Goal: Information Seeking & Learning: Learn about a topic

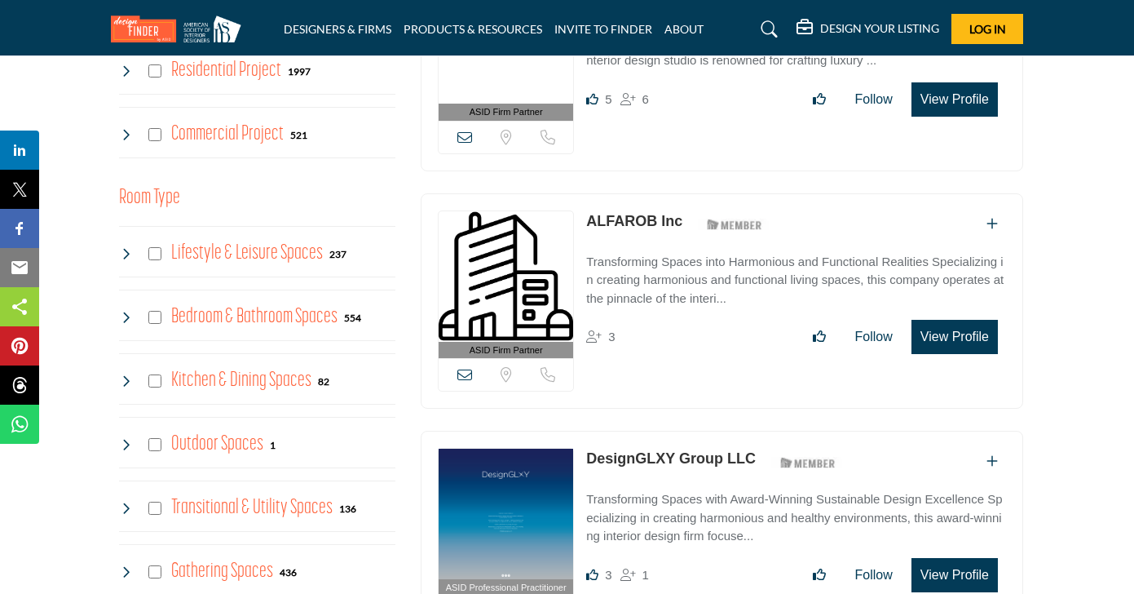
scroll to position [742, 0]
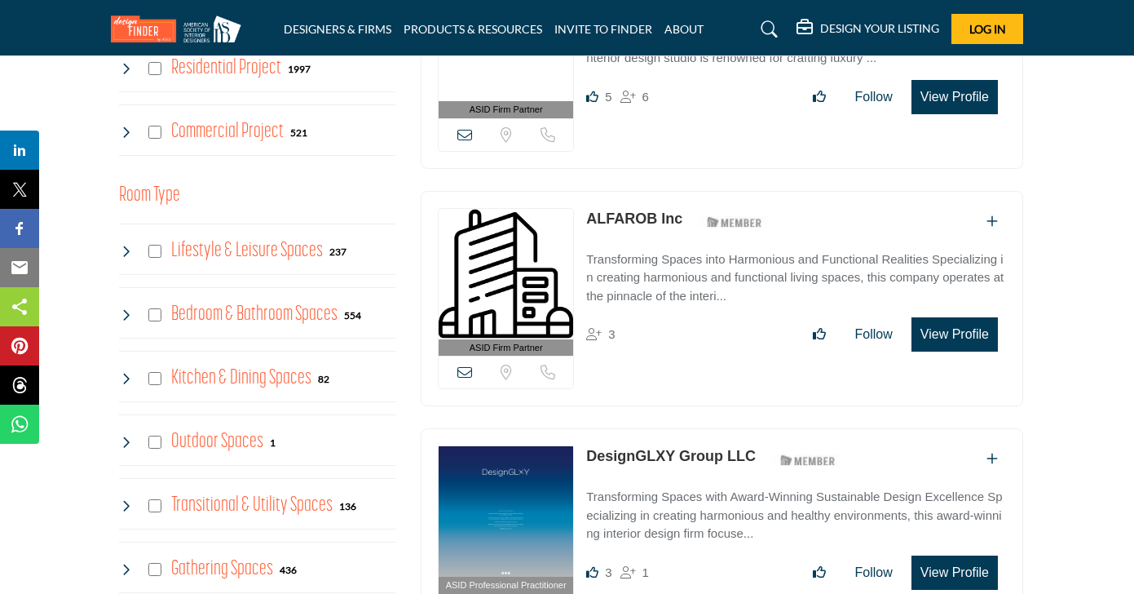
click at [641, 210] on link "ALFAROB Inc" at bounding box center [634, 218] width 96 height 16
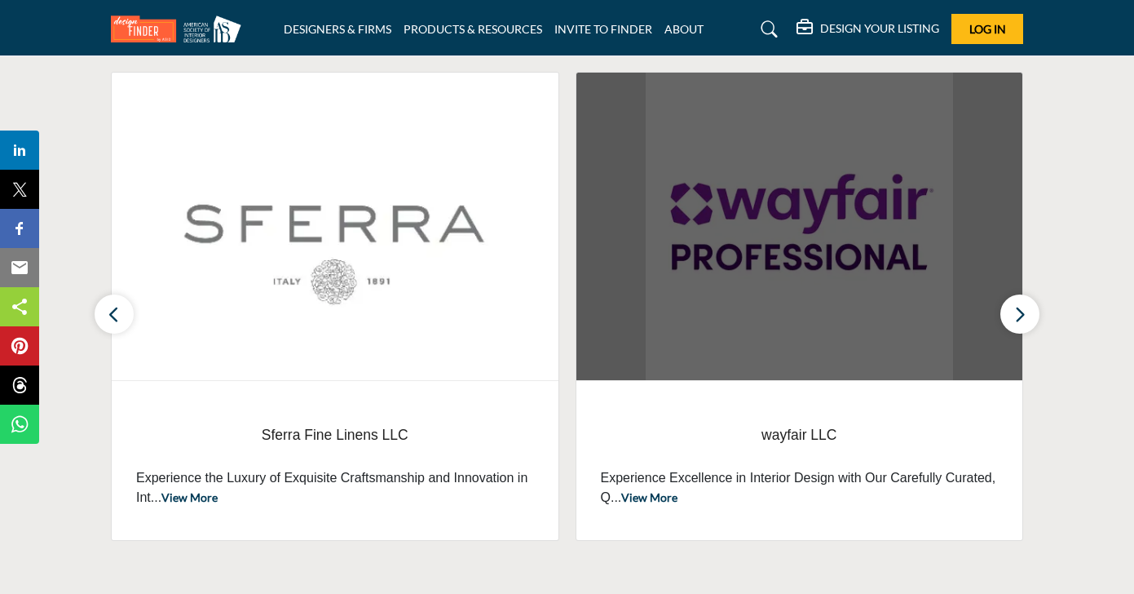
scroll to position [587, 0]
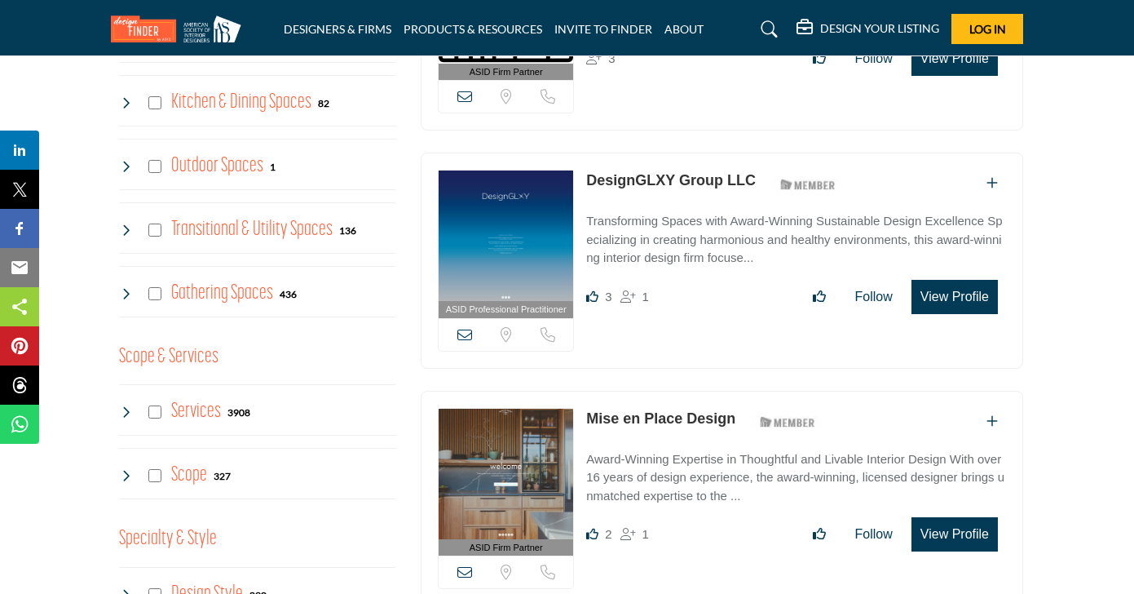
scroll to position [1033, 0]
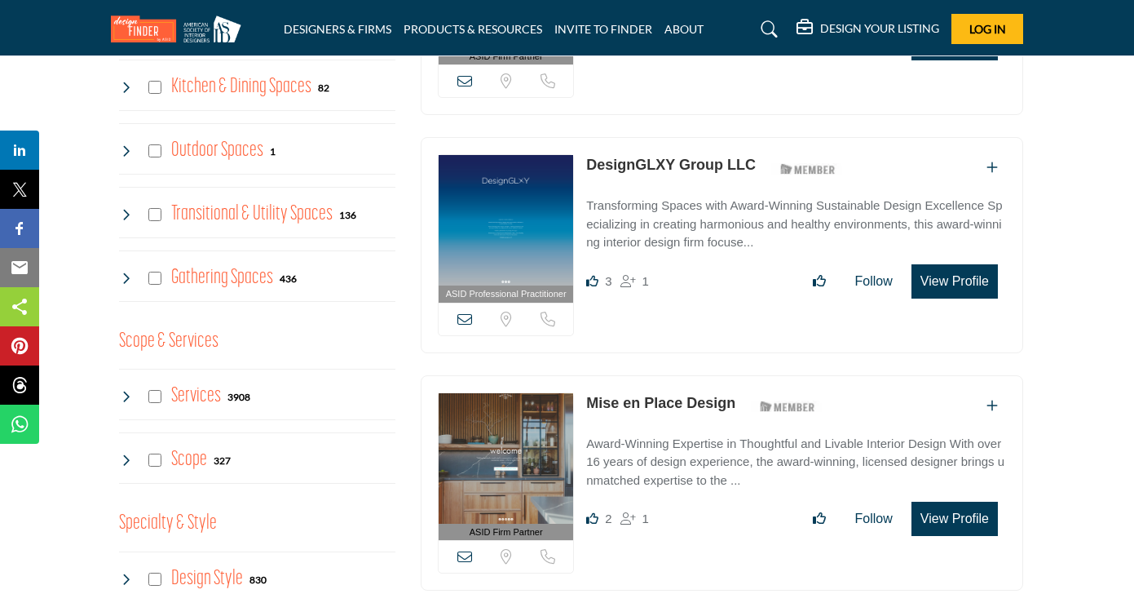
click at [696, 160] on link "DesignGLXY Group LLC" at bounding box center [671, 165] width 170 height 16
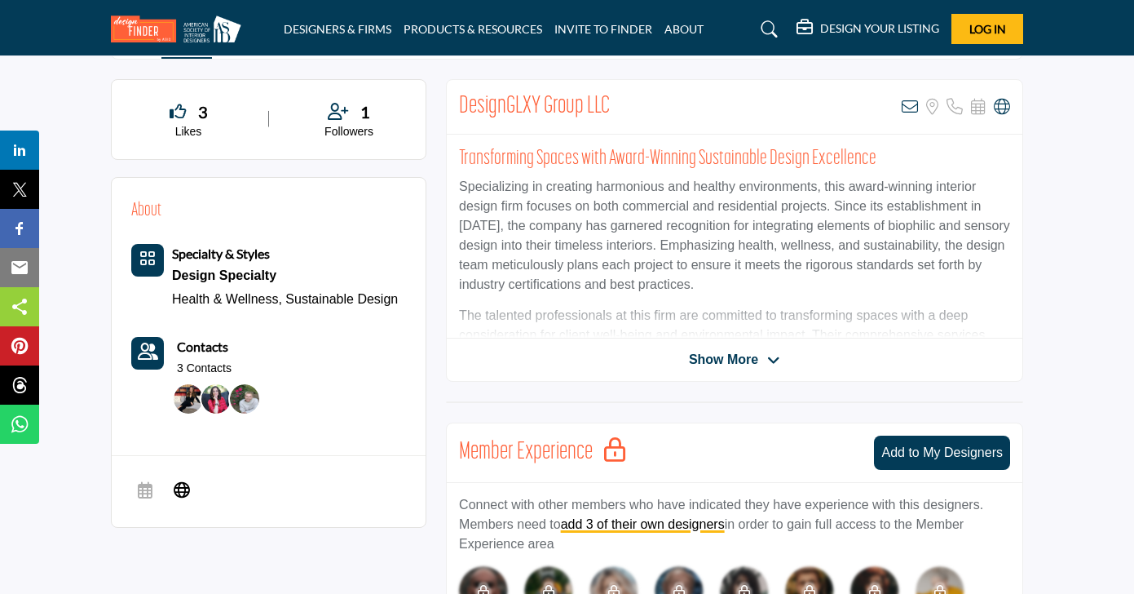
scroll to position [386, 0]
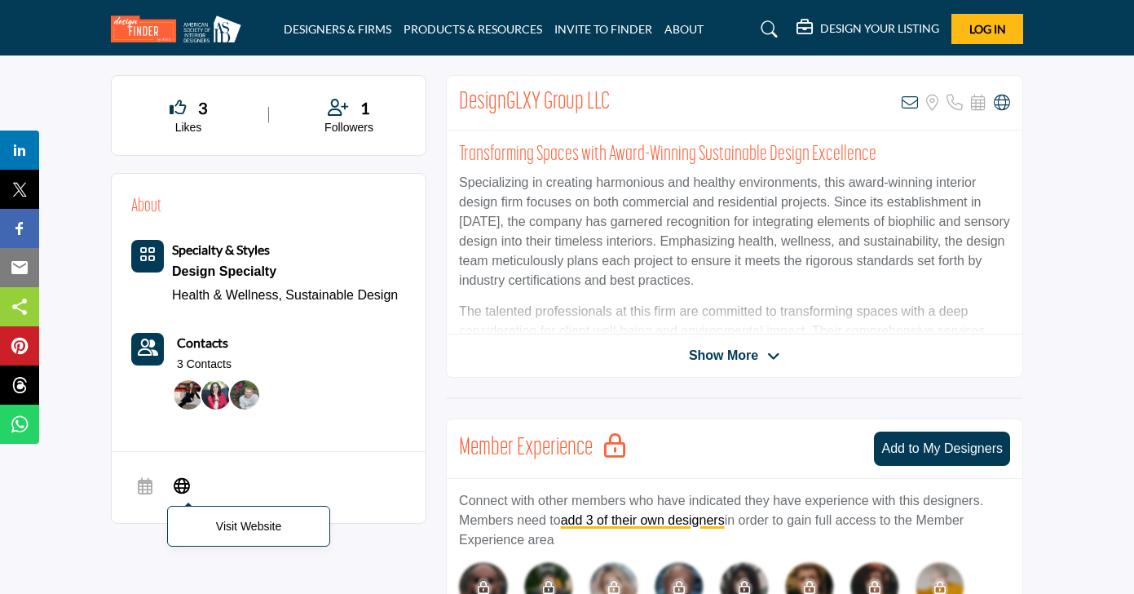
click at [187, 480] on icon at bounding box center [182, 485] width 16 height 20
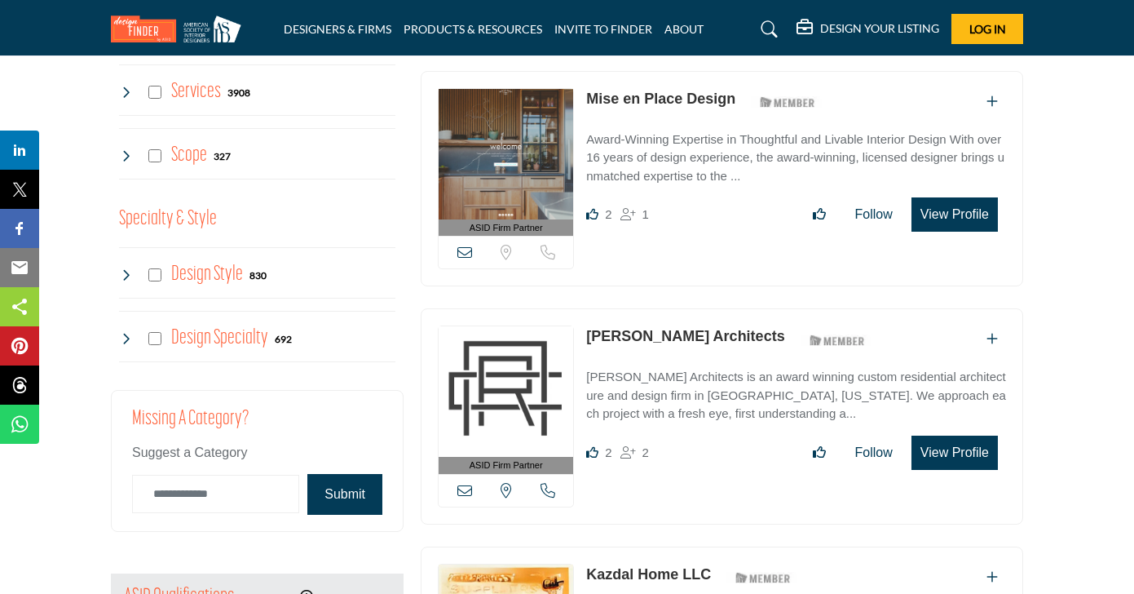
scroll to position [1344, 0]
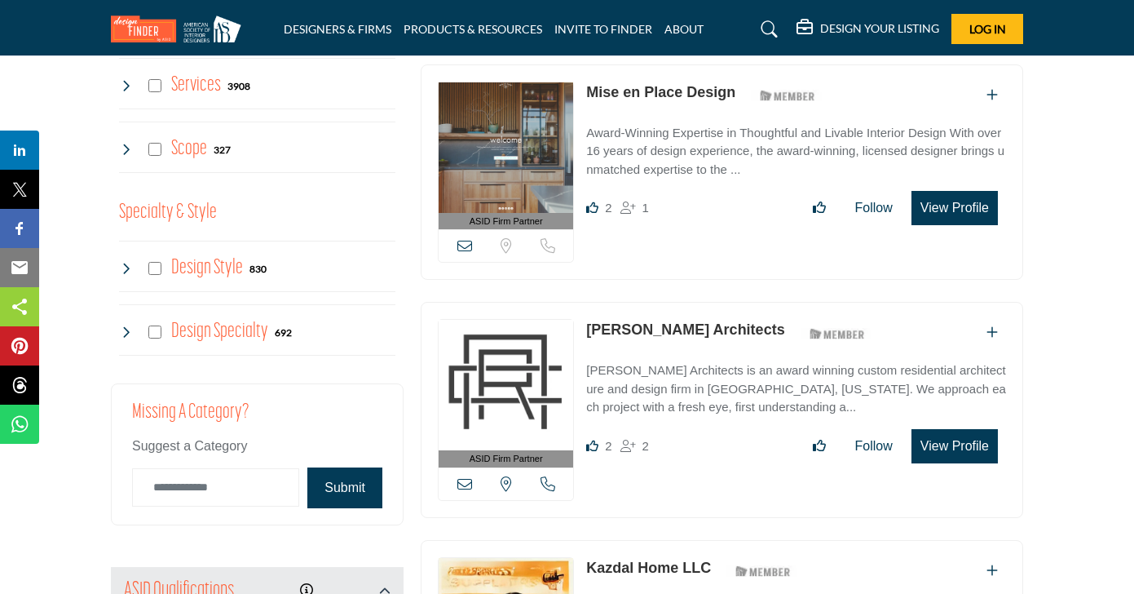
click at [715, 91] on link "Mise en Place Design" at bounding box center [660, 92] width 149 height 16
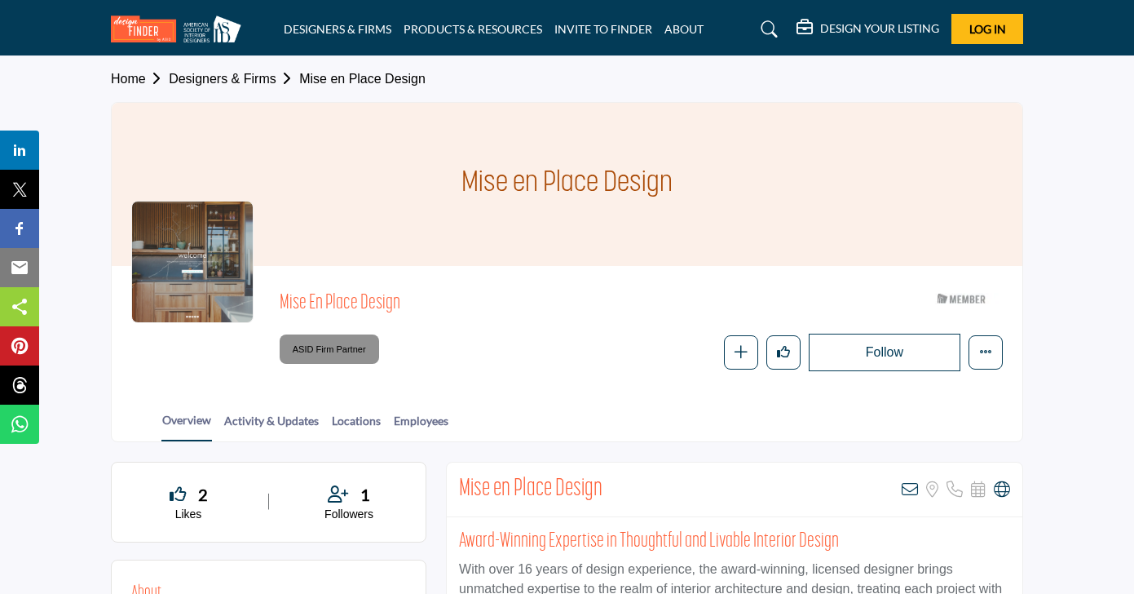
click at [1028, 211] on div "Home Designers & Firms Mise en Place Design Mise en Place Design Mise en Place …" at bounding box center [567, 249] width 929 height 386
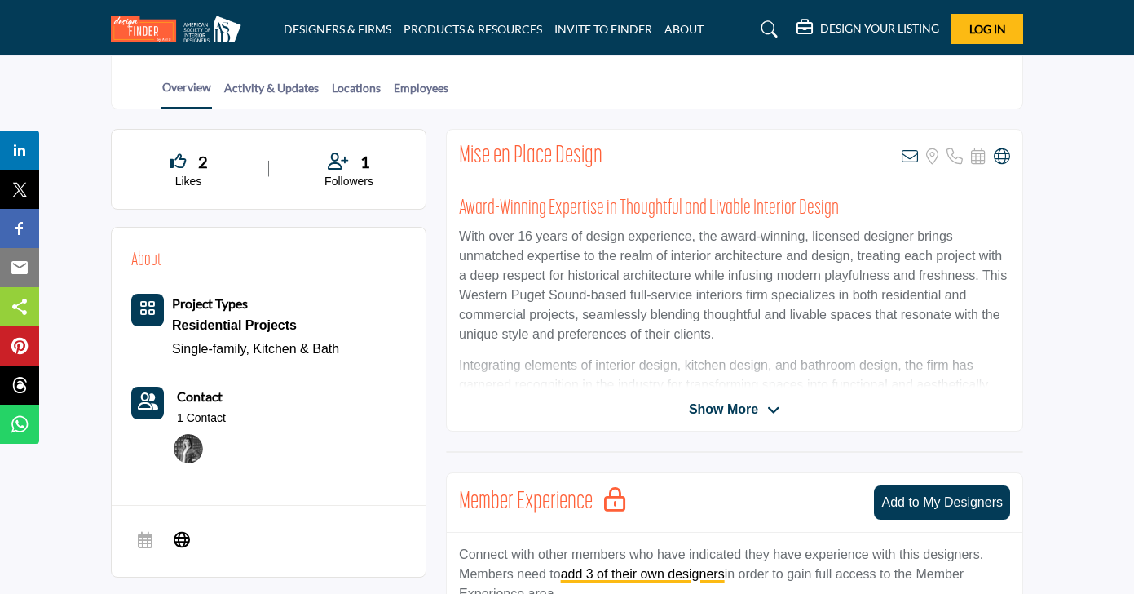
scroll to position [346, 0]
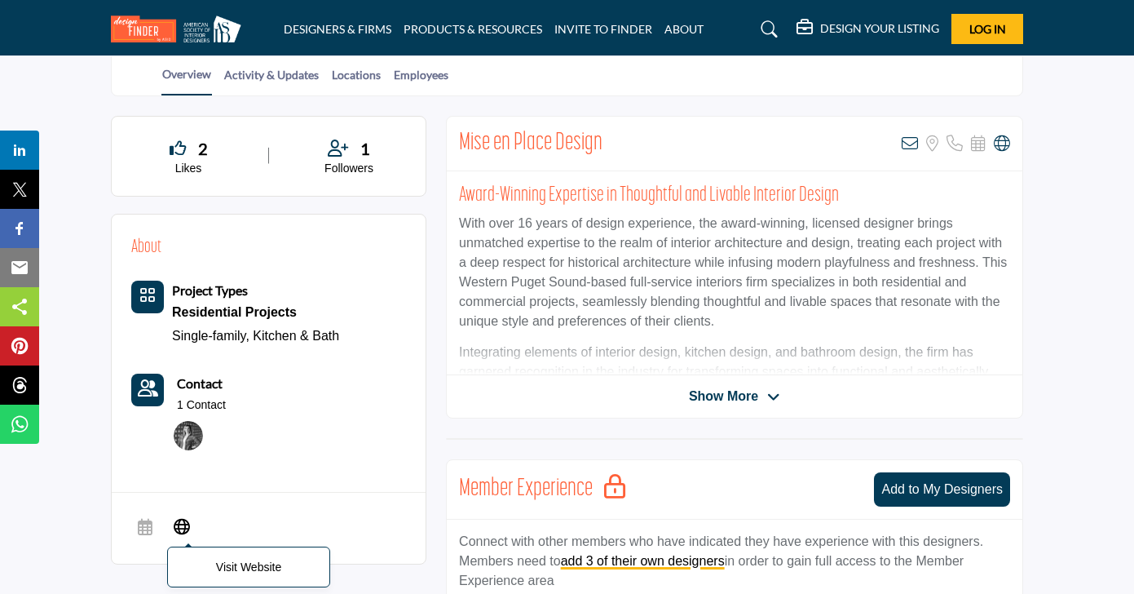
click at [177, 521] on icon at bounding box center [182, 526] width 16 height 20
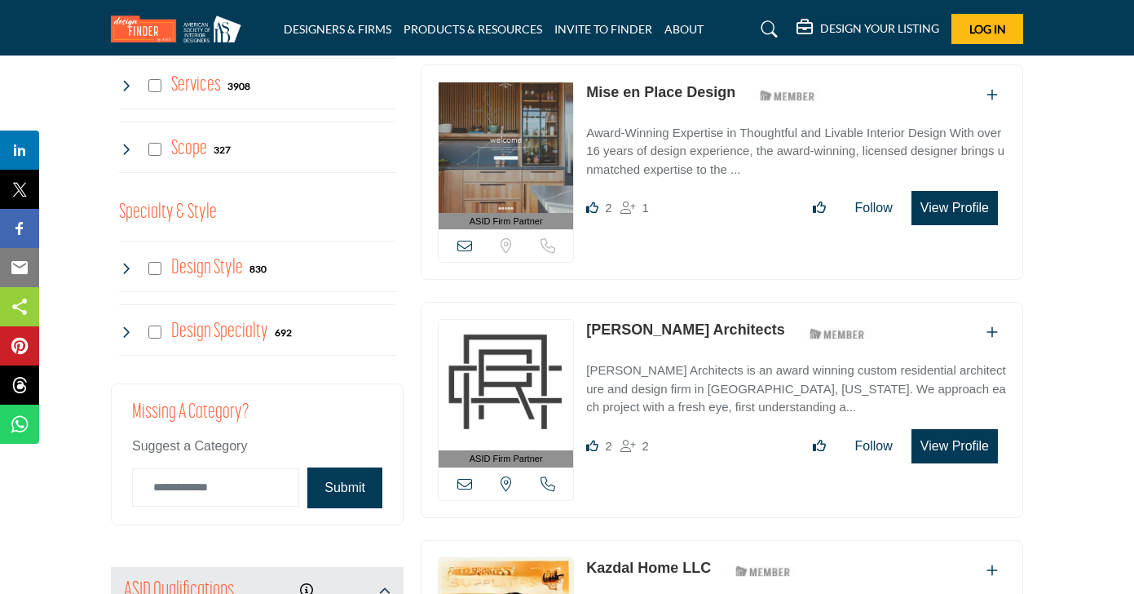
scroll to position [1344, 0]
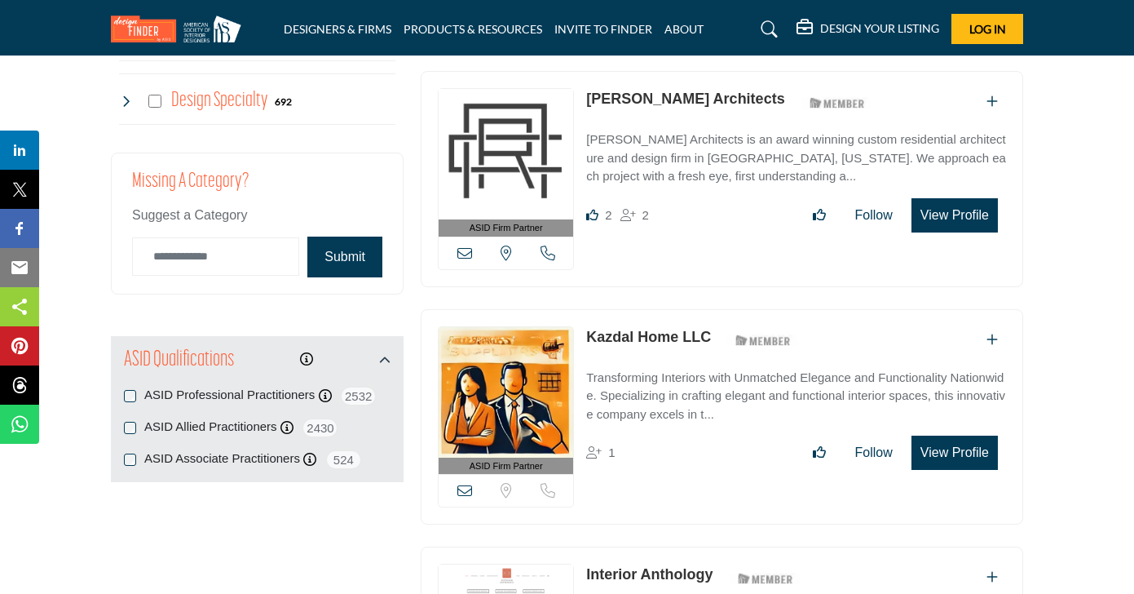
scroll to position [1577, 0]
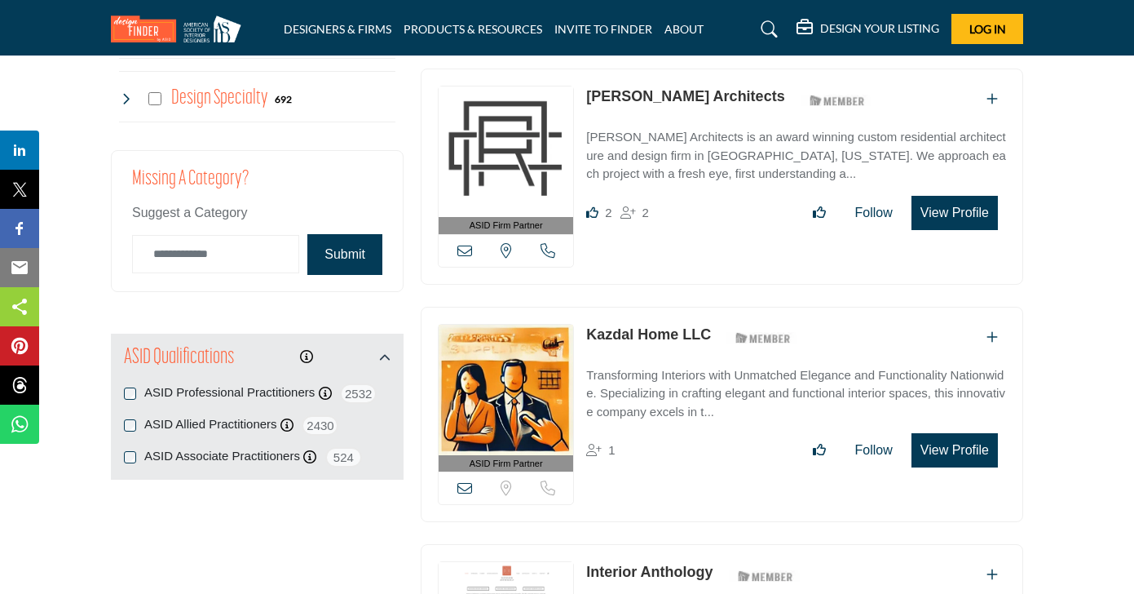
click at [761, 97] on link "[PERSON_NAME] Architects" at bounding box center [685, 96] width 198 height 16
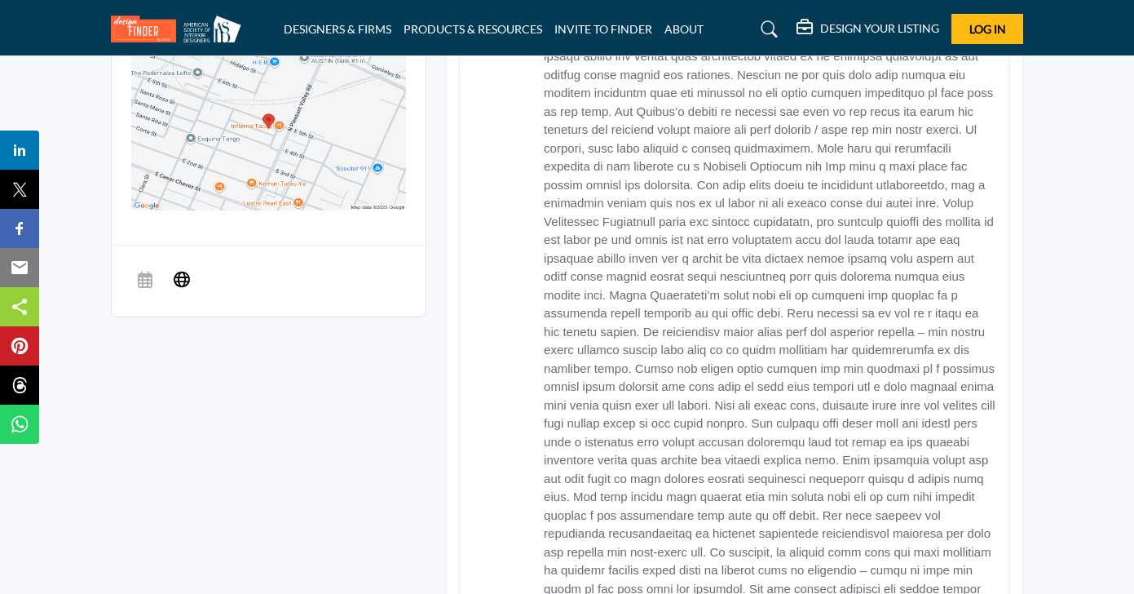
scroll to position [1176, 0]
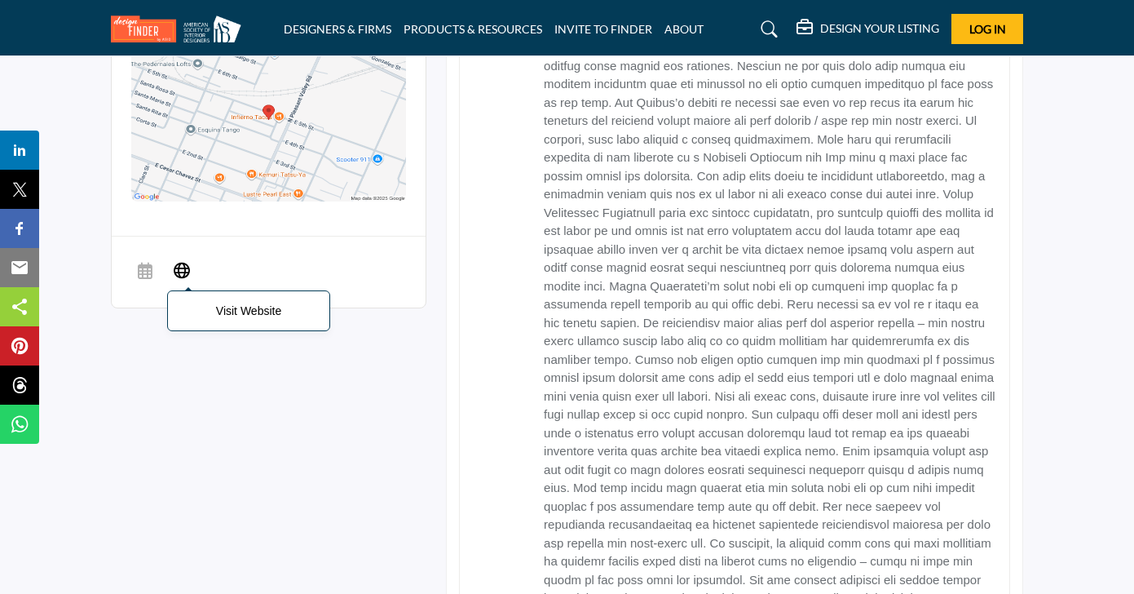
click at [180, 260] on icon at bounding box center [182, 270] width 16 height 20
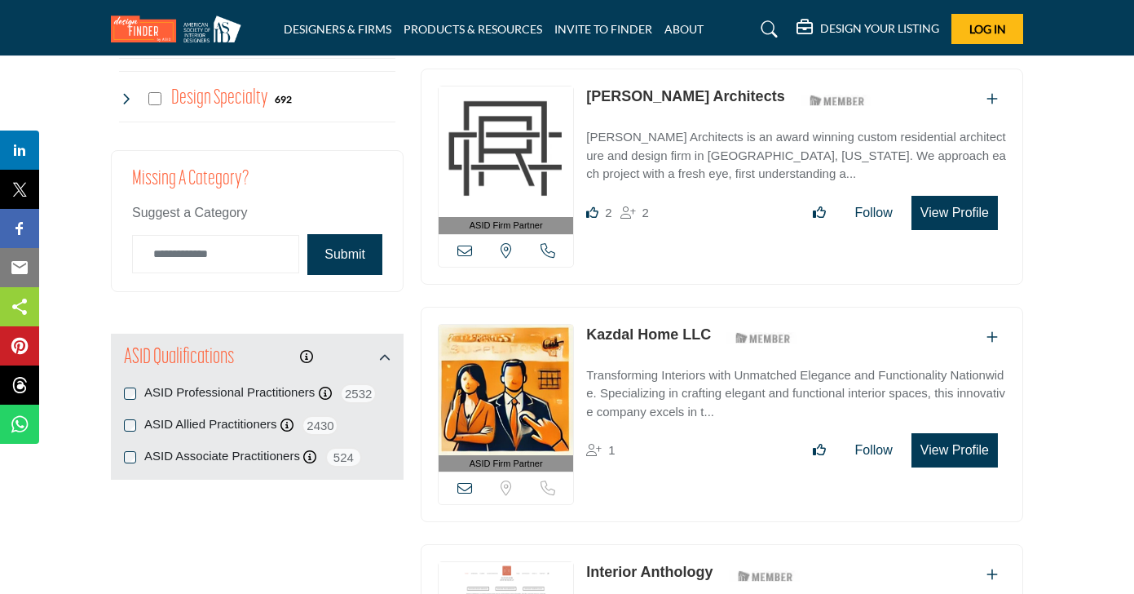
scroll to position [1577, 0]
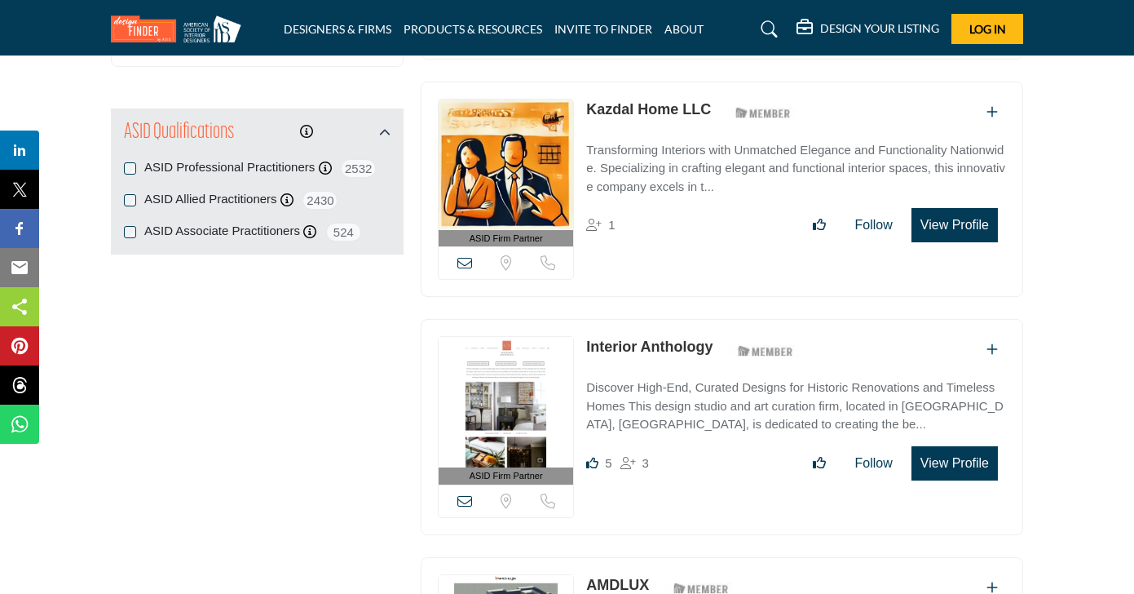
scroll to position [1808, 0]
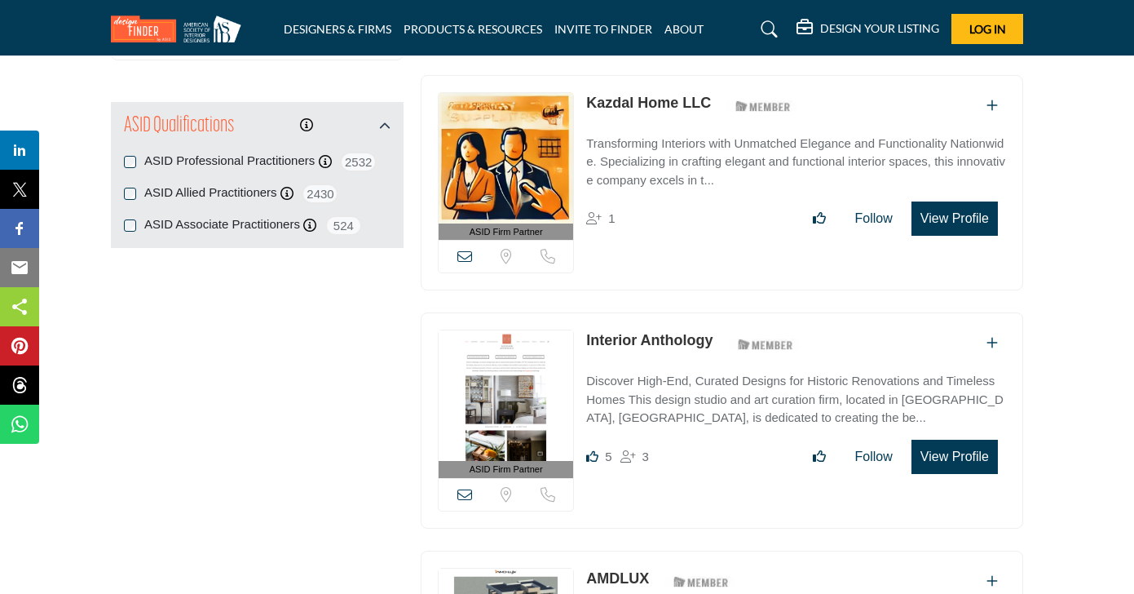
click at [679, 96] on link "Kazdal Home LLC" at bounding box center [648, 103] width 125 height 16
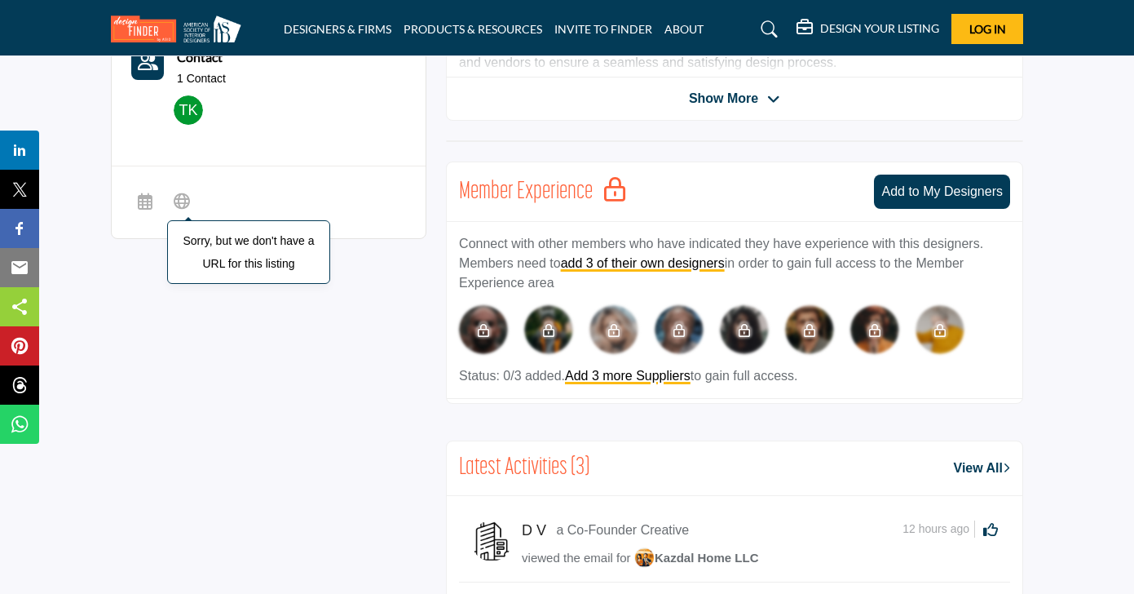
click at [183, 194] on icon at bounding box center [182, 200] width 16 height 20
click at [183, 193] on icon at bounding box center [182, 200] width 16 height 20
click at [188, 194] on icon at bounding box center [182, 200] width 16 height 20
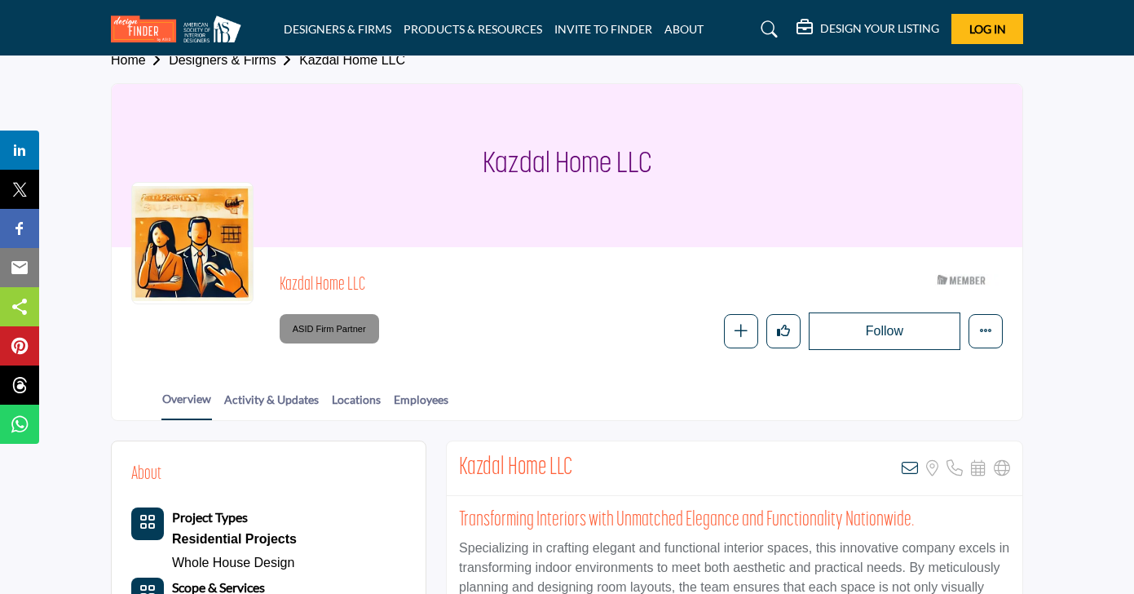
scroll to position [16, 0]
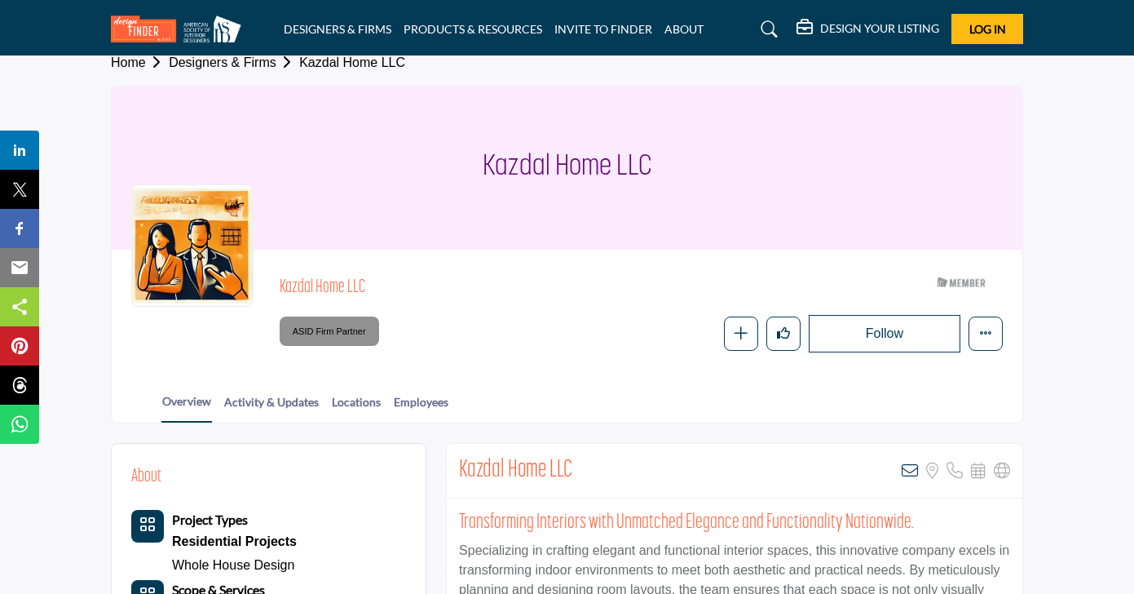
drag, startPoint x: 658, startPoint y: 171, endPoint x: 482, endPoint y: 163, distance: 176.3
click at [482, 163] on div "Kazdal Home LLC" at bounding box center [567, 167] width 911 height 163
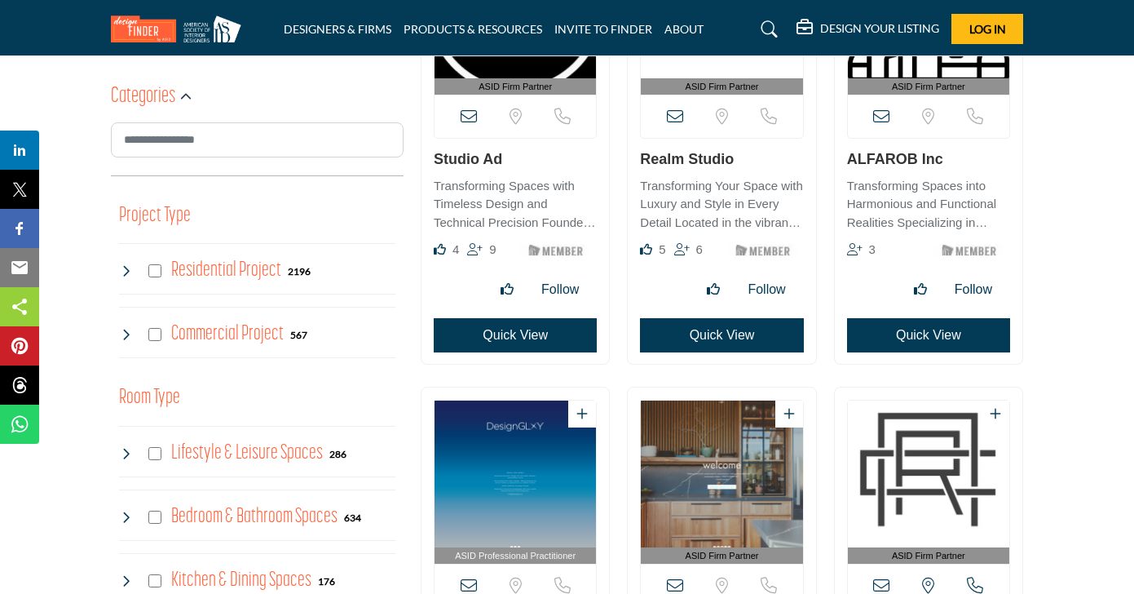
scroll to position [541, 0]
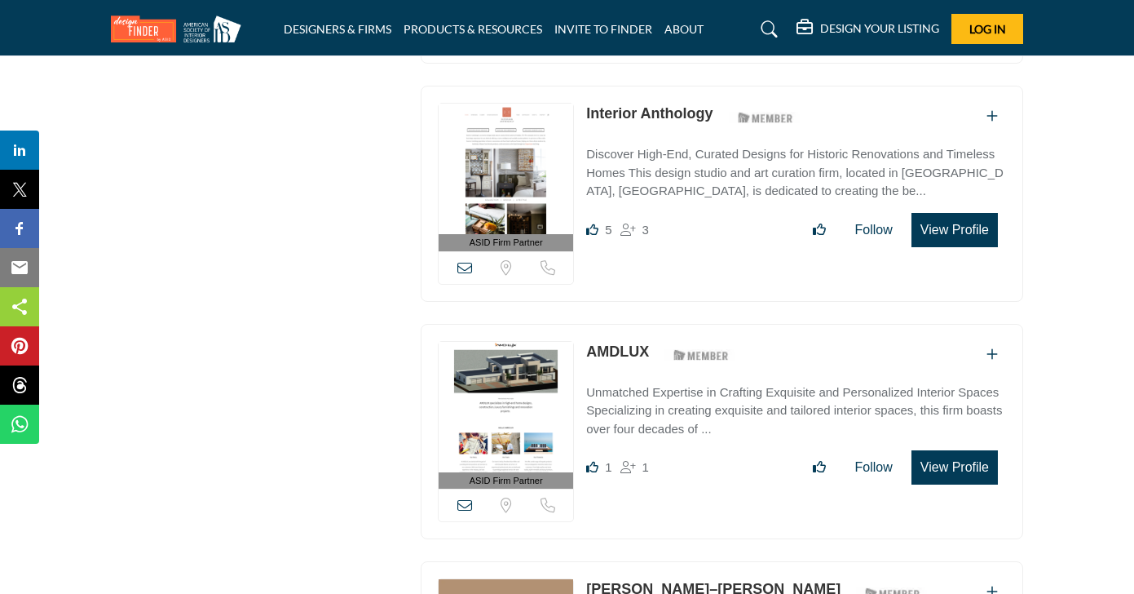
scroll to position [2036, 0]
click at [657, 108] on link "Interior Anthology" at bounding box center [649, 112] width 126 height 16
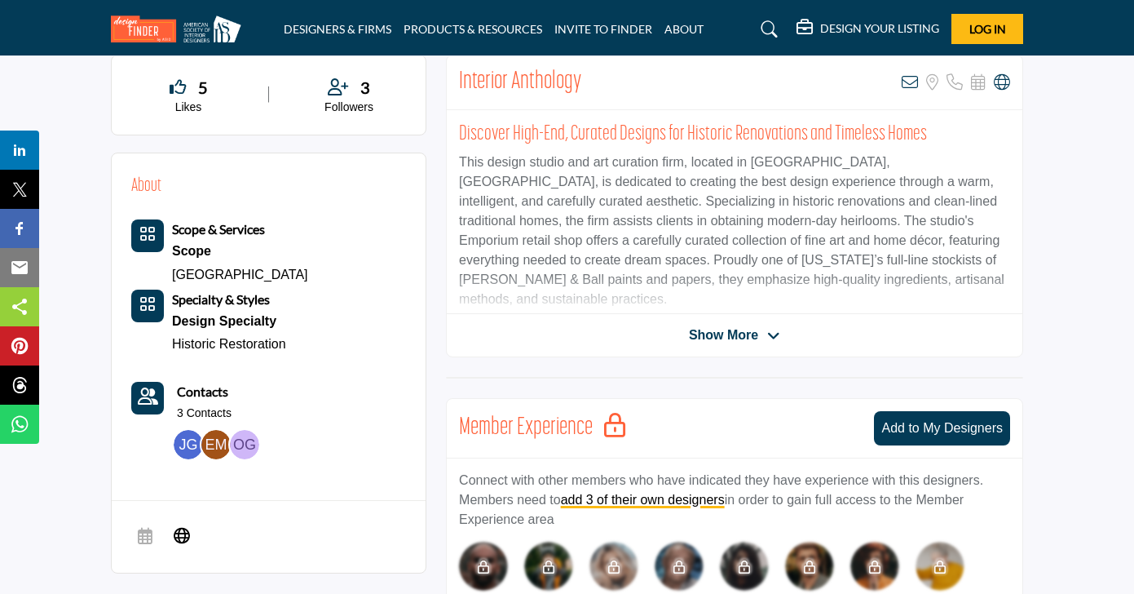
scroll to position [403, 0]
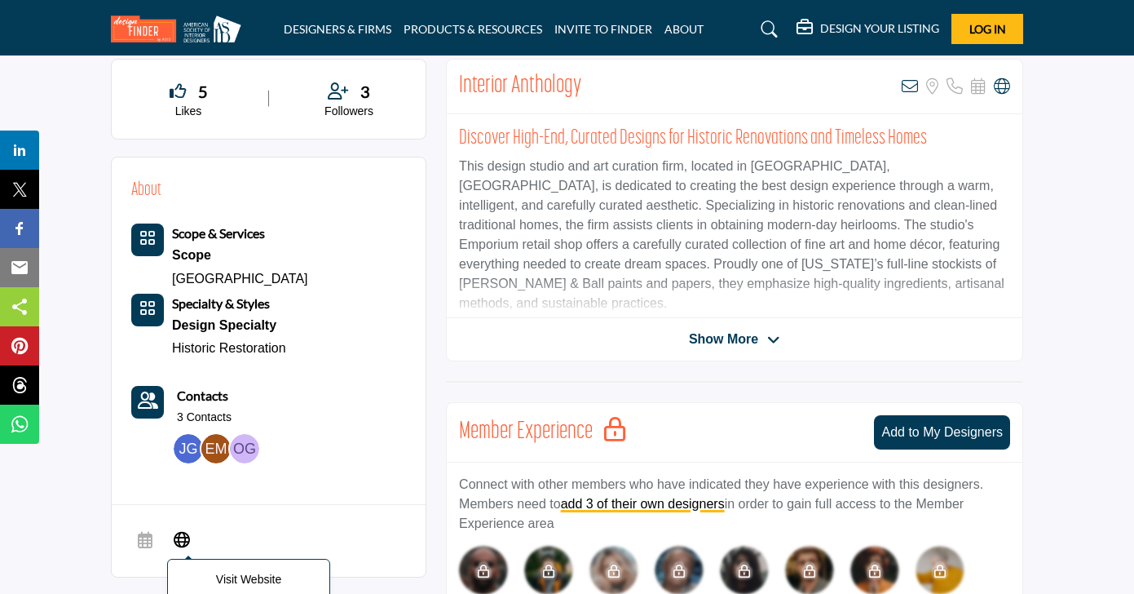
click at [188, 532] on icon at bounding box center [182, 538] width 16 height 20
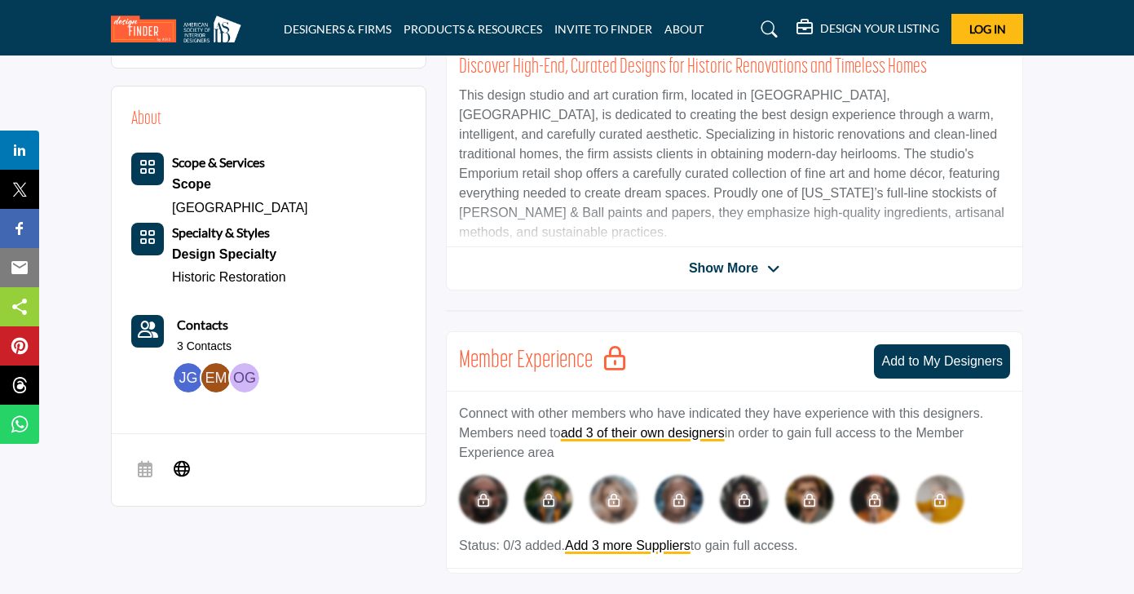
scroll to position [492, 0]
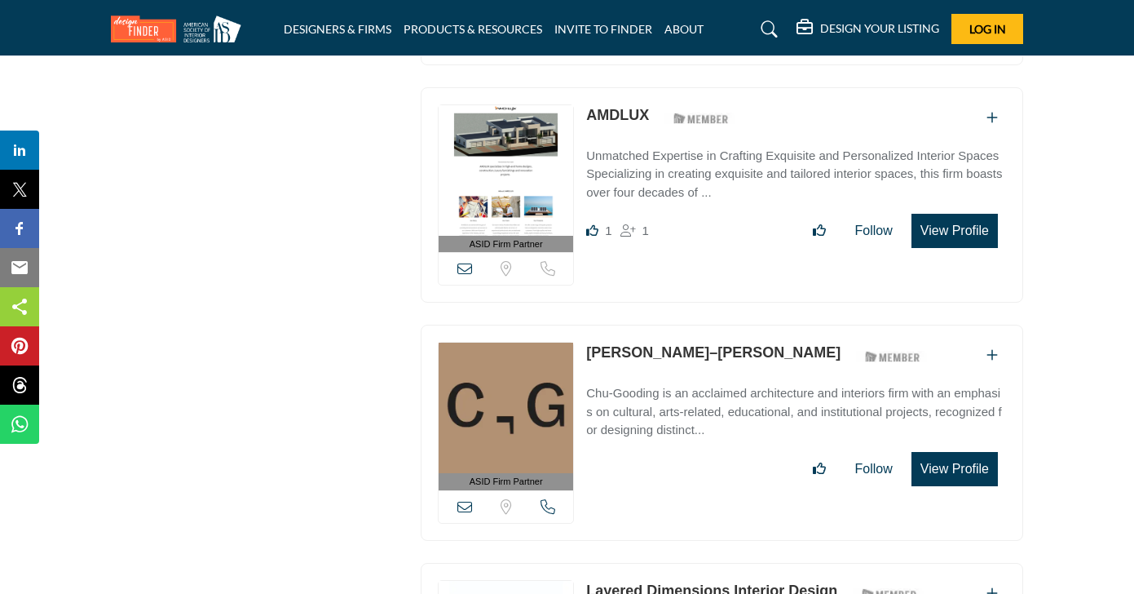
scroll to position [2280, 0]
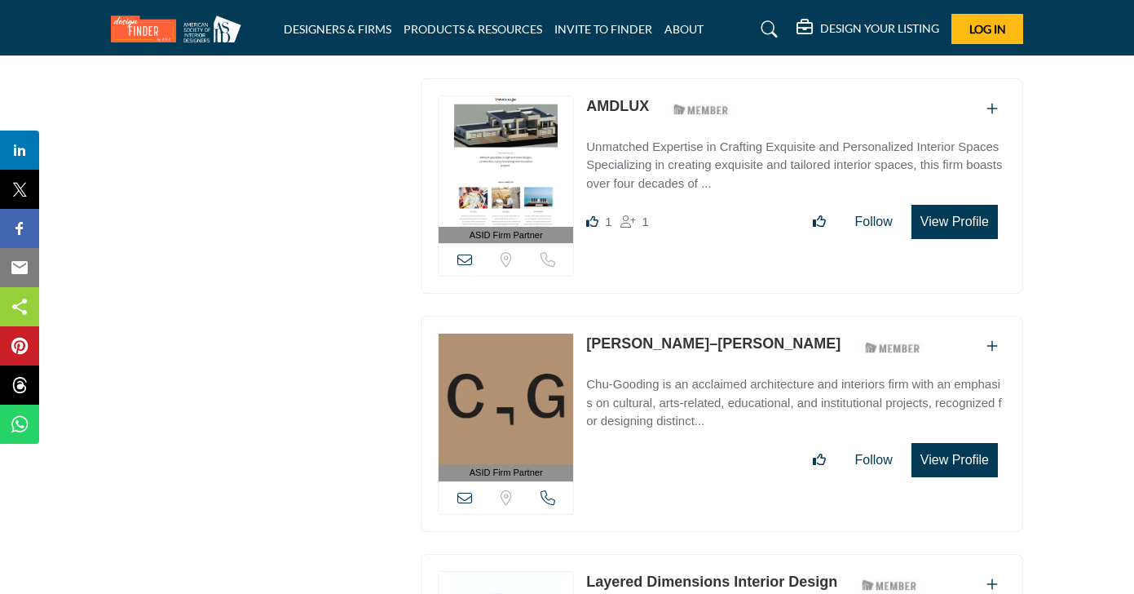
click at [625, 98] on link "AMDLUX" at bounding box center [617, 106] width 63 height 16
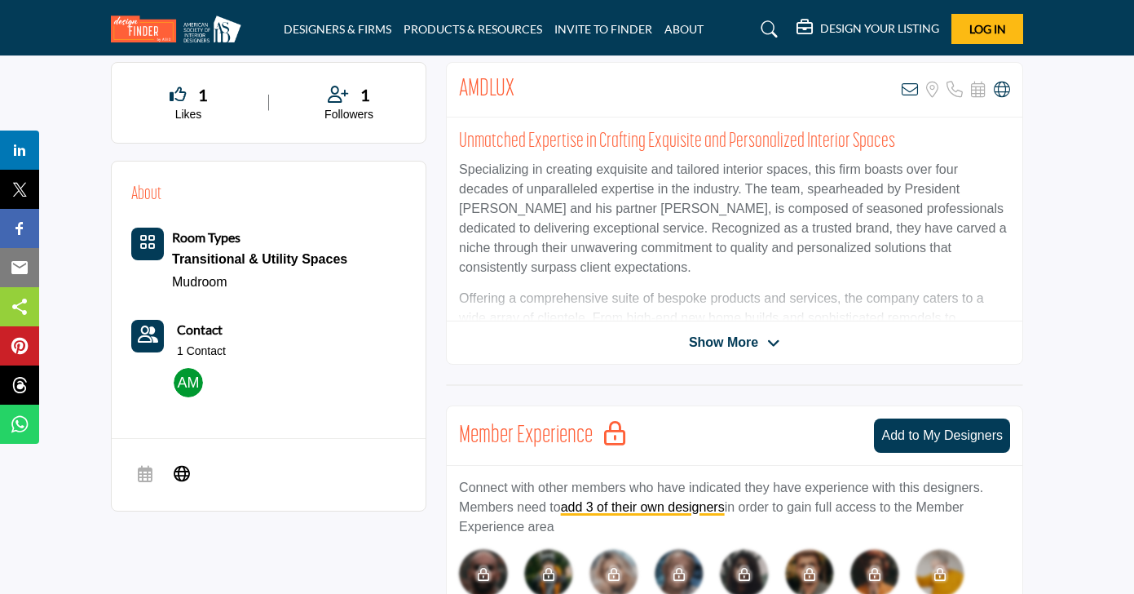
scroll to position [393, 0]
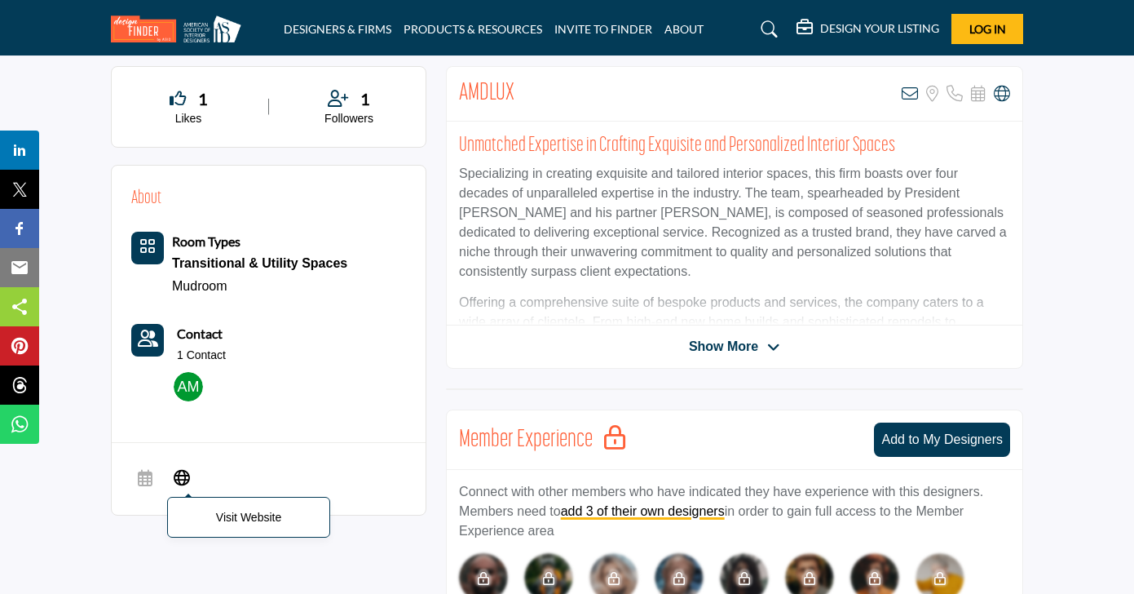
click at [181, 467] on icon at bounding box center [182, 476] width 16 height 20
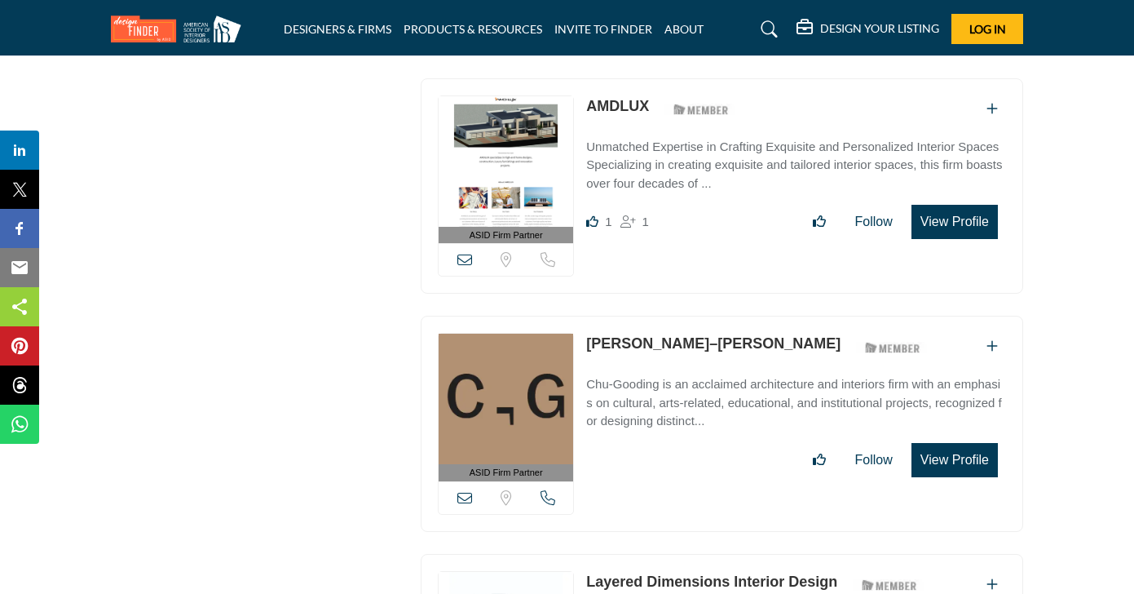
click at [654, 335] on link "[PERSON_NAME]–[PERSON_NAME]" at bounding box center [713, 343] width 254 height 16
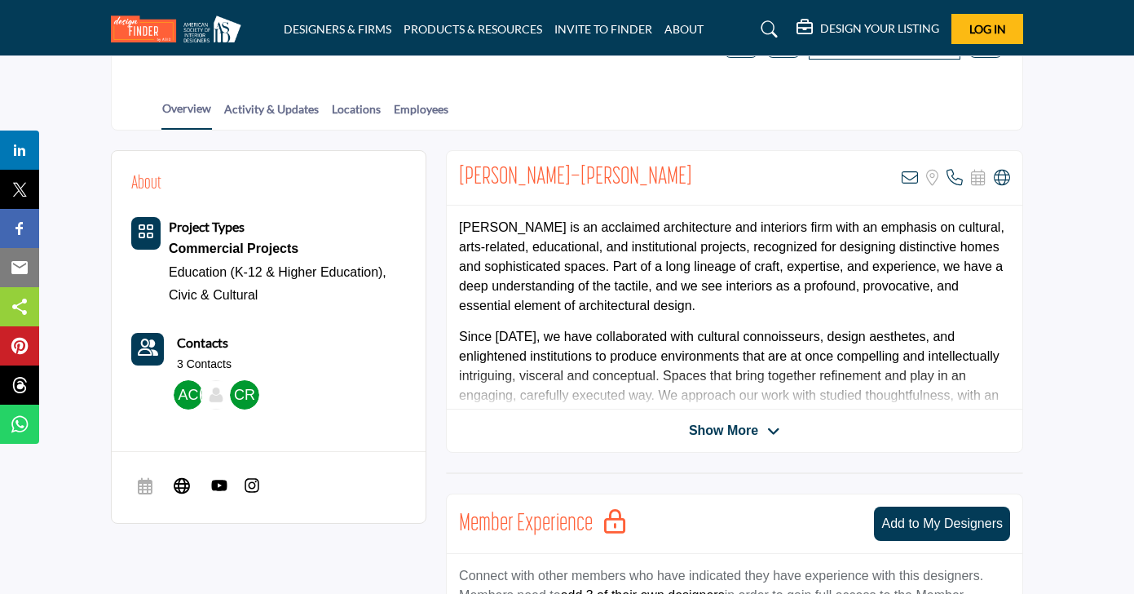
scroll to position [333, 0]
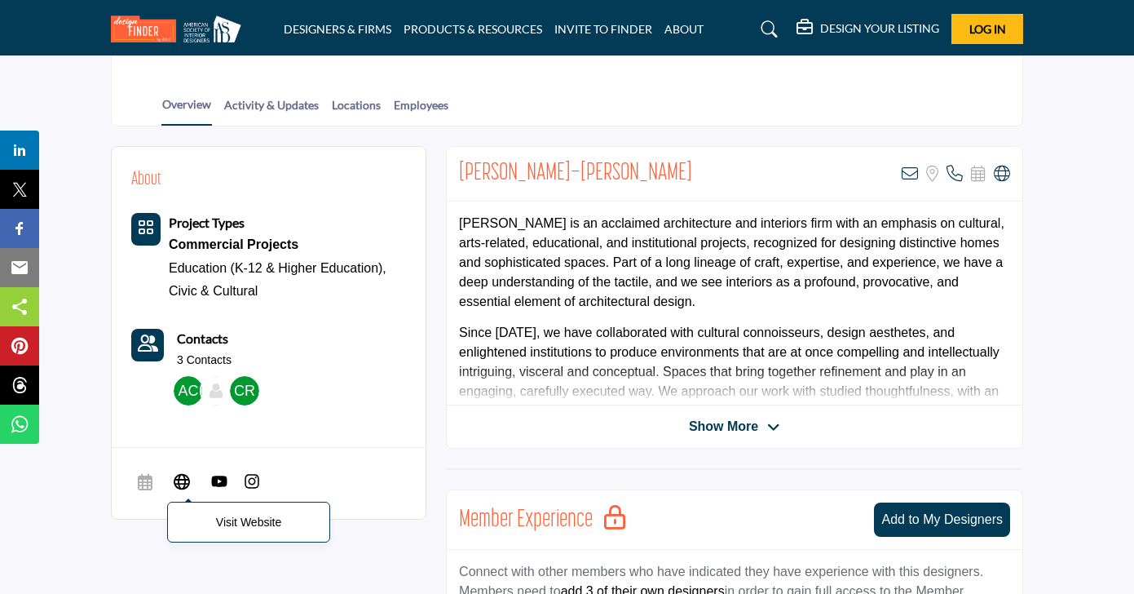
click at [189, 478] on icon at bounding box center [182, 481] width 16 height 20
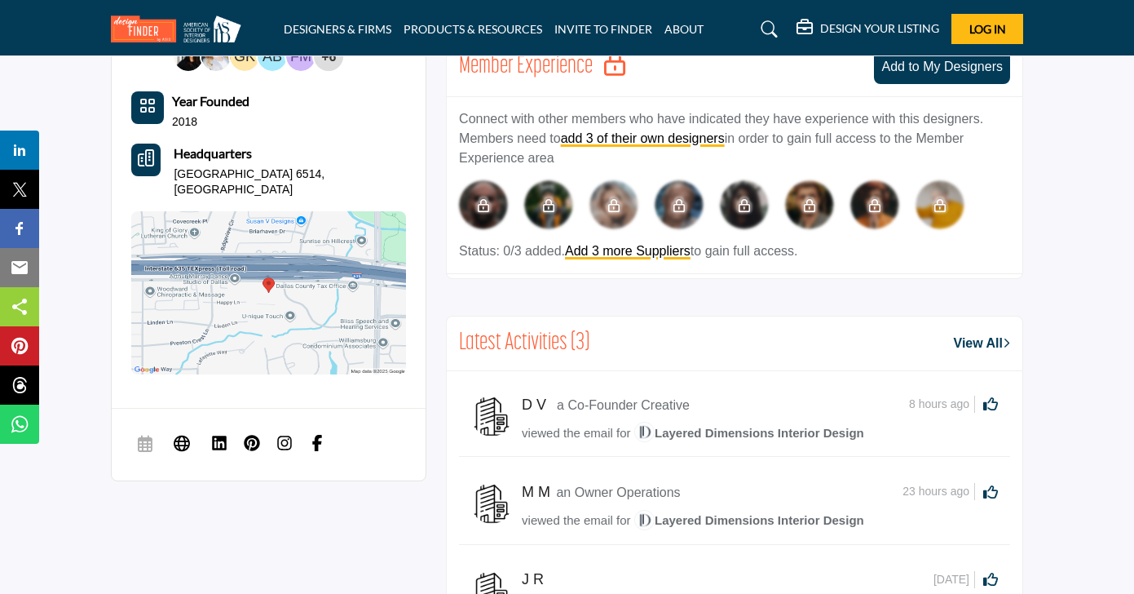
scroll to position [772, 0]
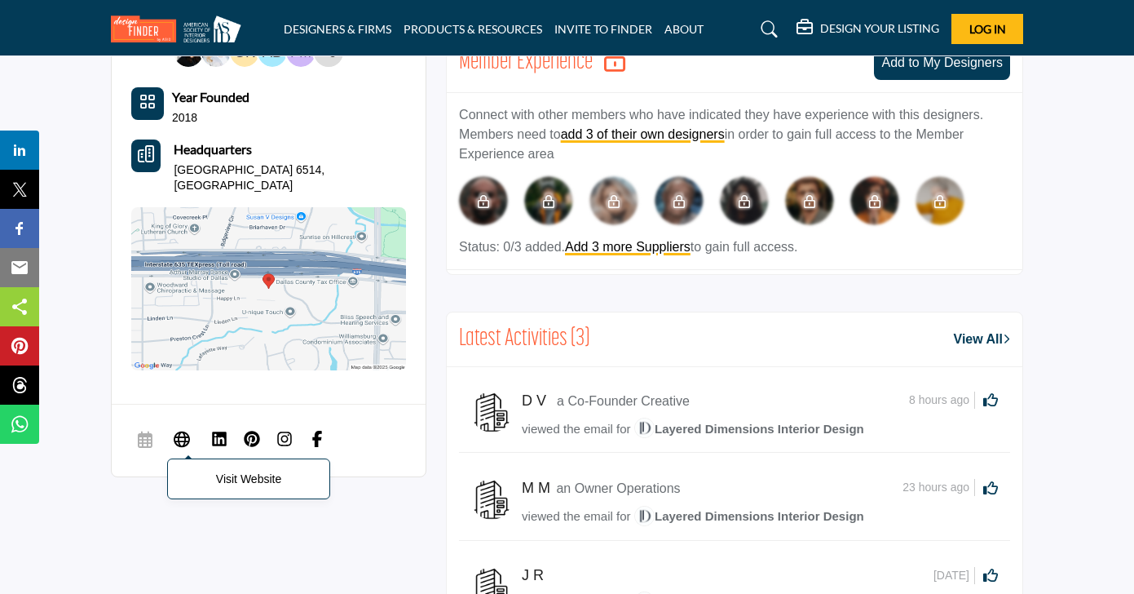
click at [179, 424] on span "Visit Website" at bounding box center [181, 440] width 29 height 33
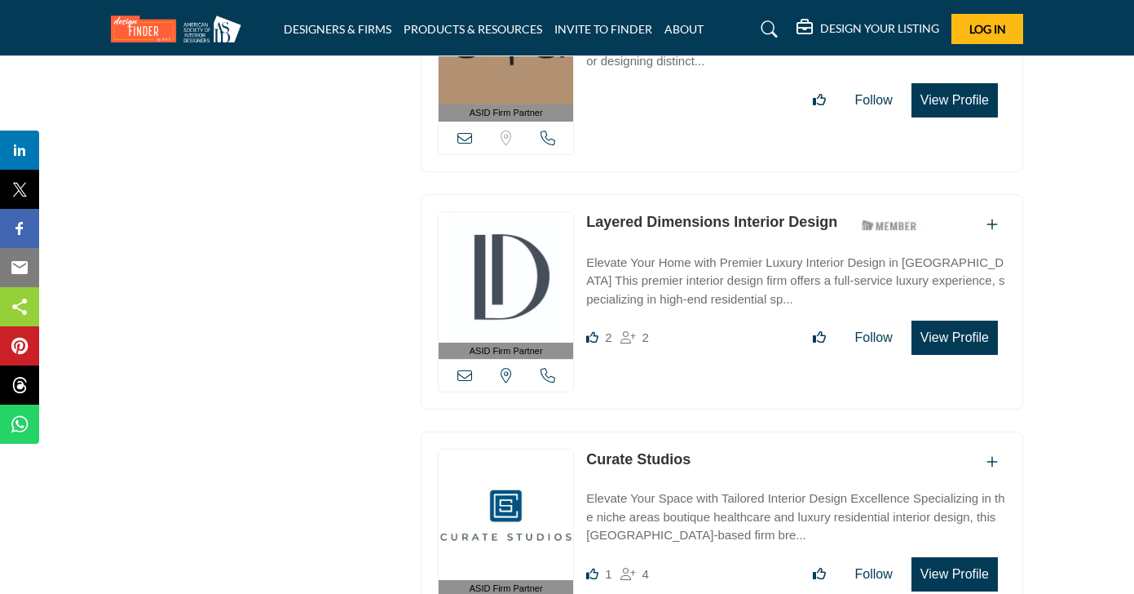
scroll to position [2640, 0]
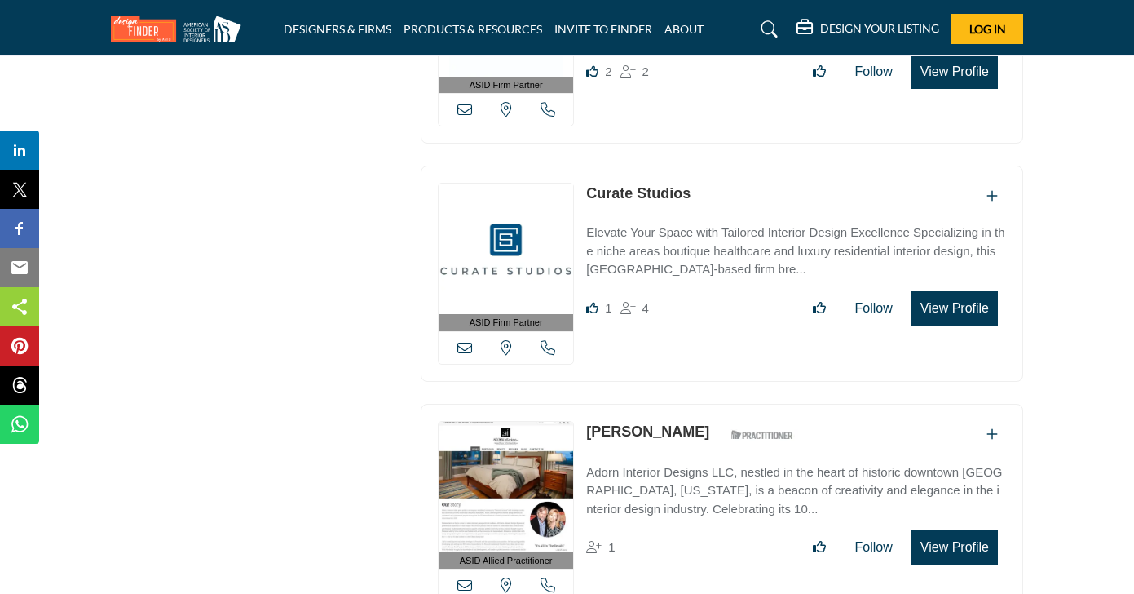
scroll to position [2912, 0]
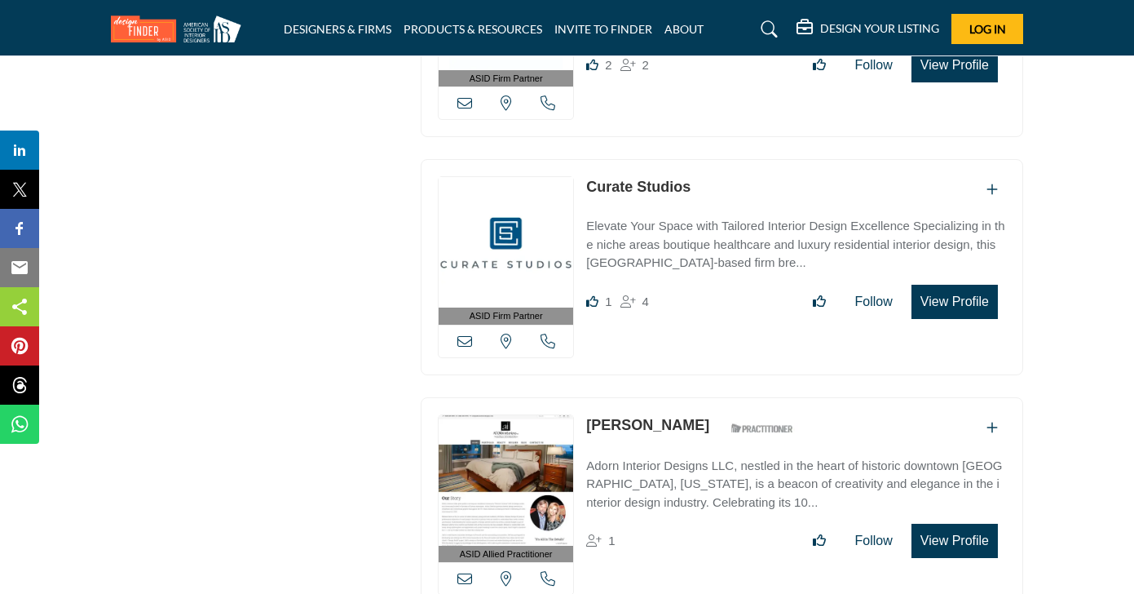
click at [612, 179] on link "Curate Studios" at bounding box center [638, 187] width 104 height 16
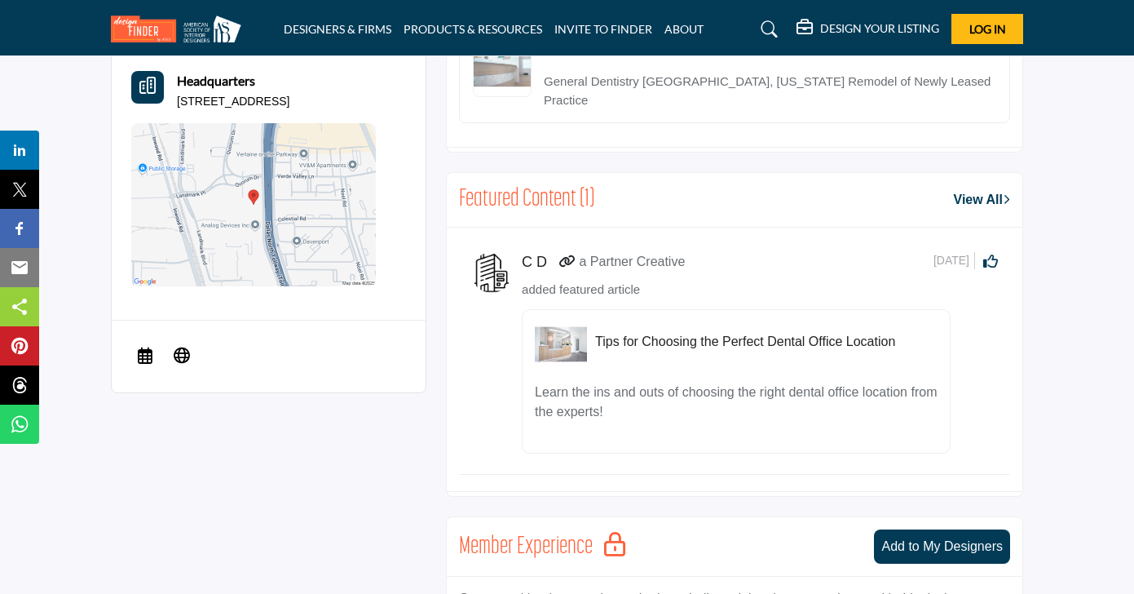
scroll to position [1073, 0]
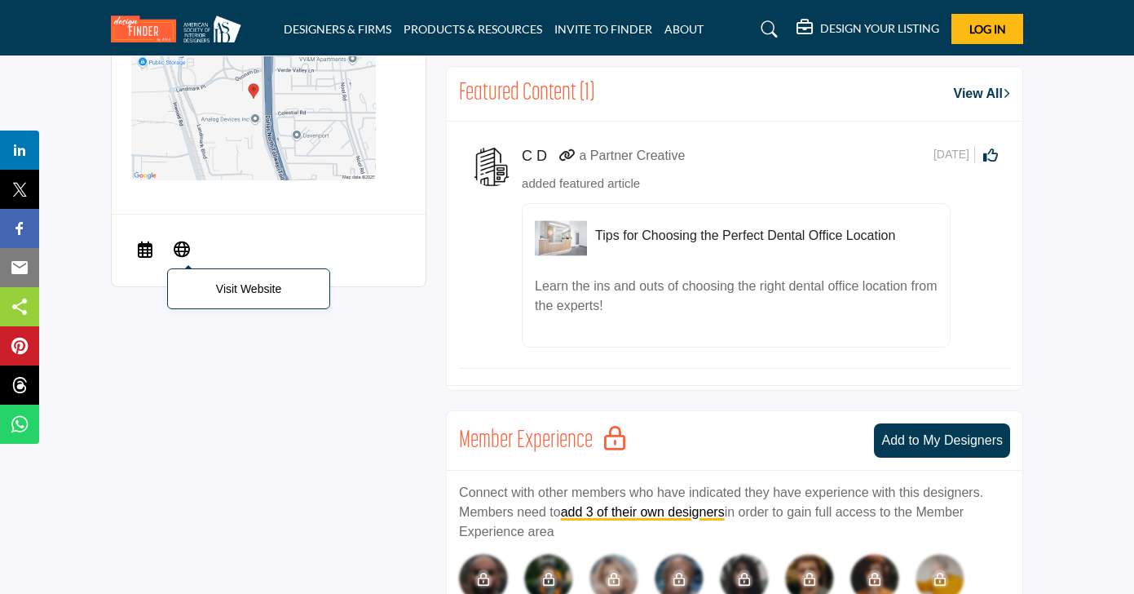
click at [190, 255] on span "Visit Website" at bounding box center [181, 250] width 29 height 33
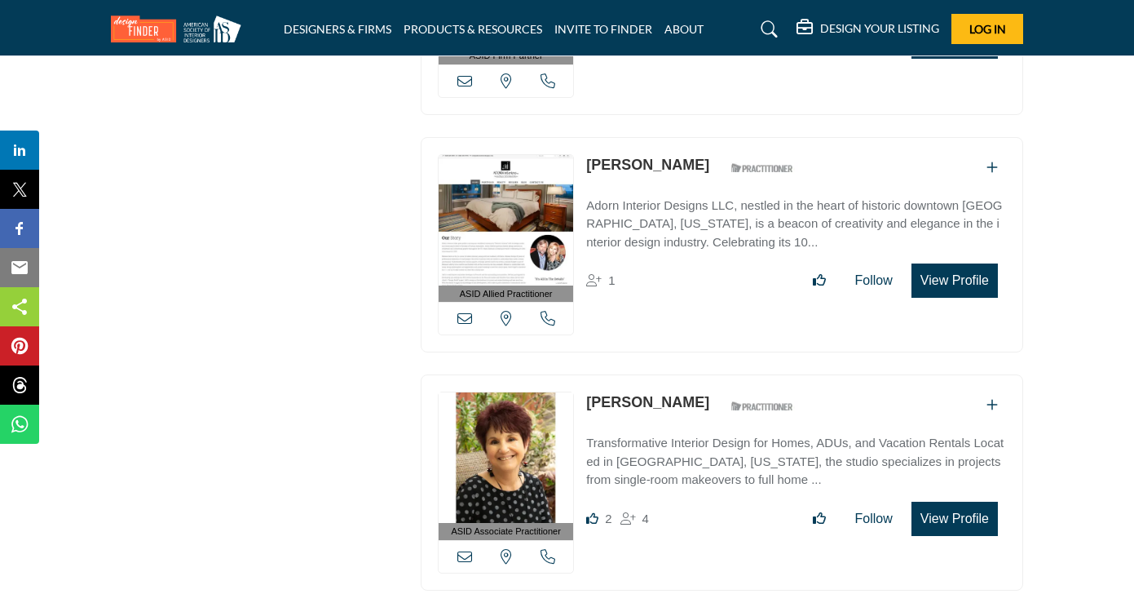
scroll to position [3173, 0]
click at [606, 156] on link "[PERSON_NAME]" at bounding box center [647, 164] width 123 height 16
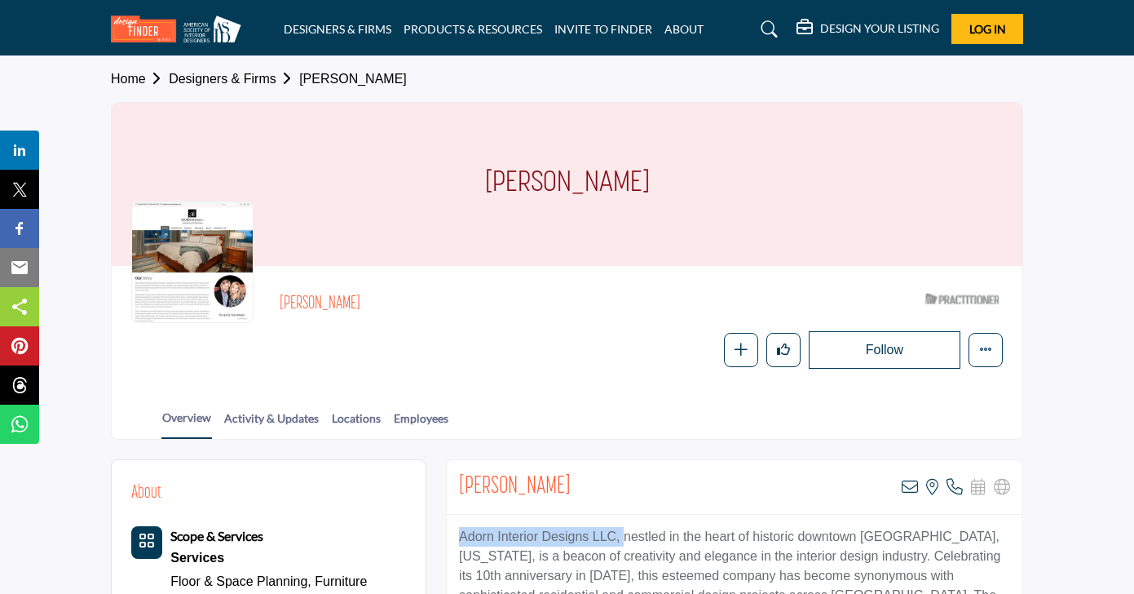
drag, startPoint x: 623, startPoint y: 533, endPoint x: 457, endPoint y: 528, distance: 166.4
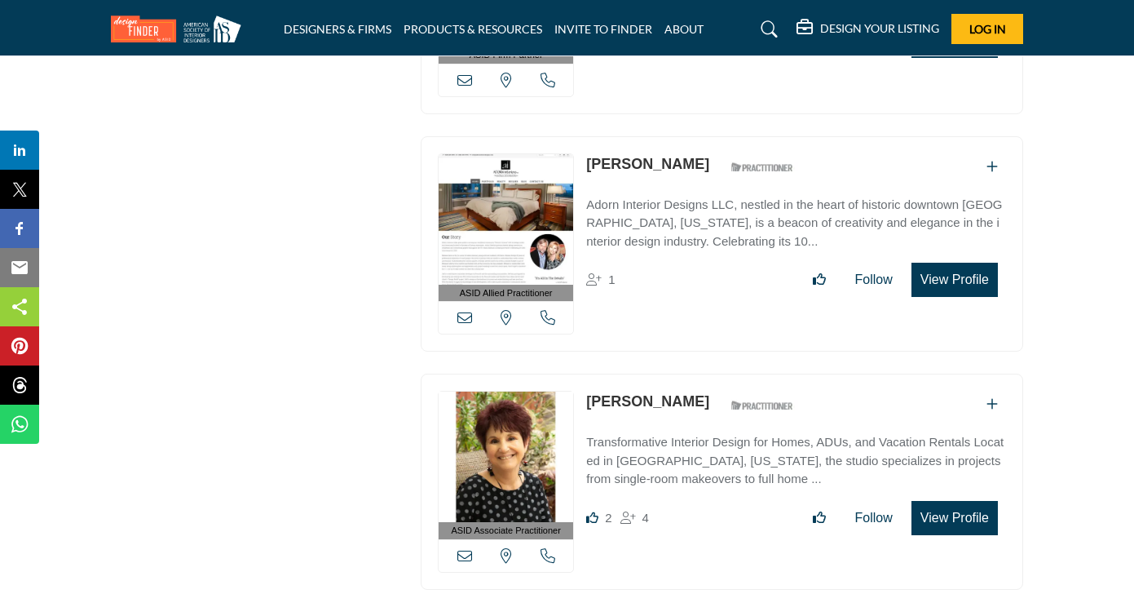
scroll to position [3173, 0]
click at [1018, 180] on div "ASID Allied Practitioner ASID Allied Practitioners have successfully completed …" at bounding box center [722, 244] width 603 height 216
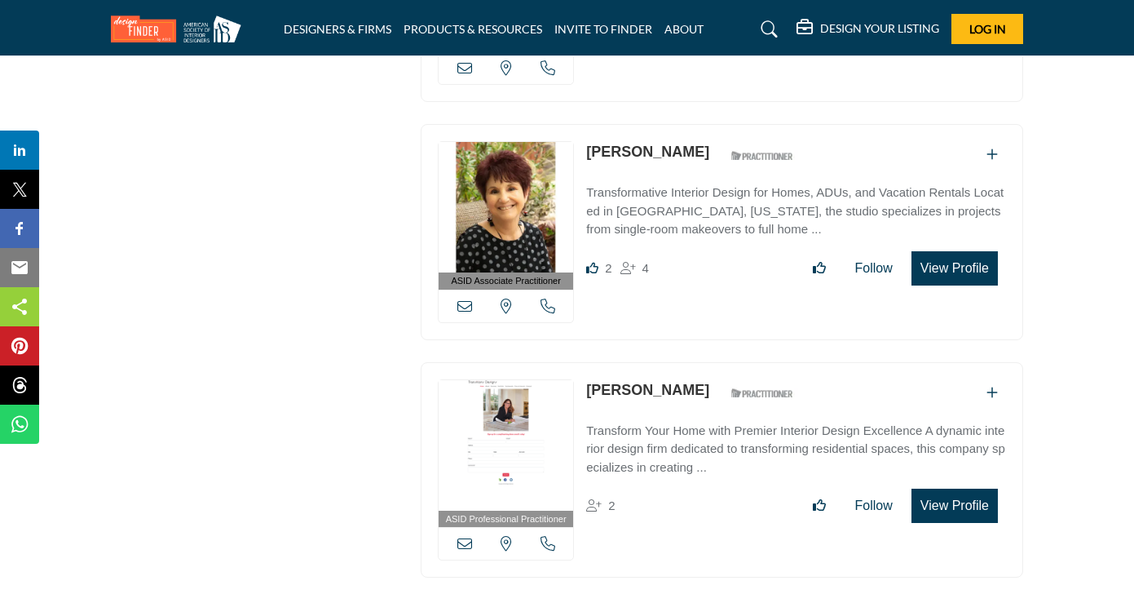
scroll to position [3441, 0]
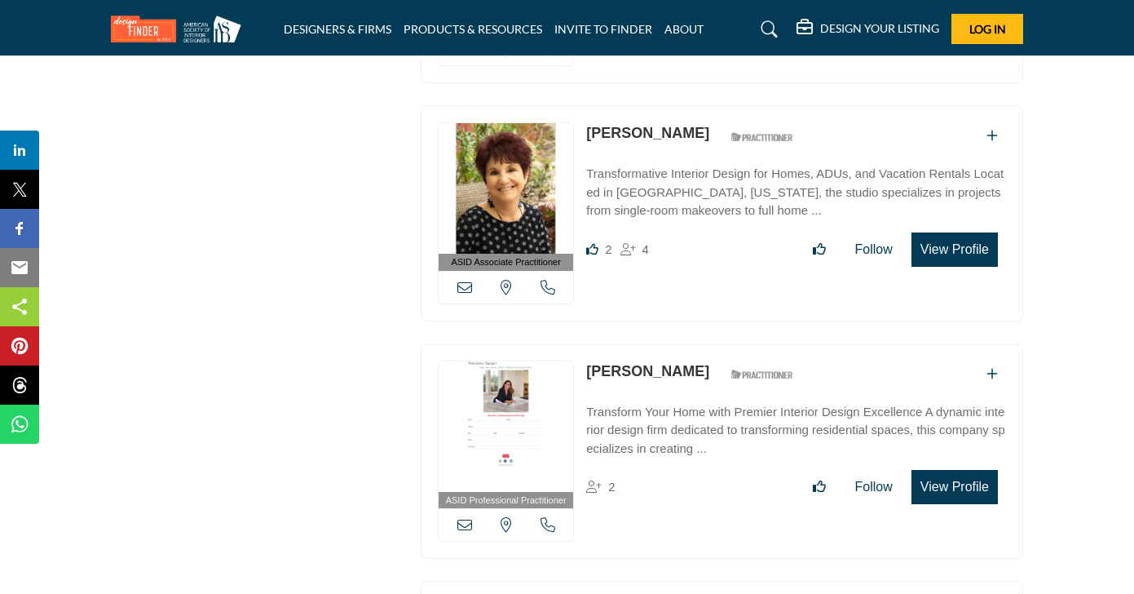
click at [669, 125] on link "[PERSON_NAME]" at bounding box center [647, 133] width 123 height 16
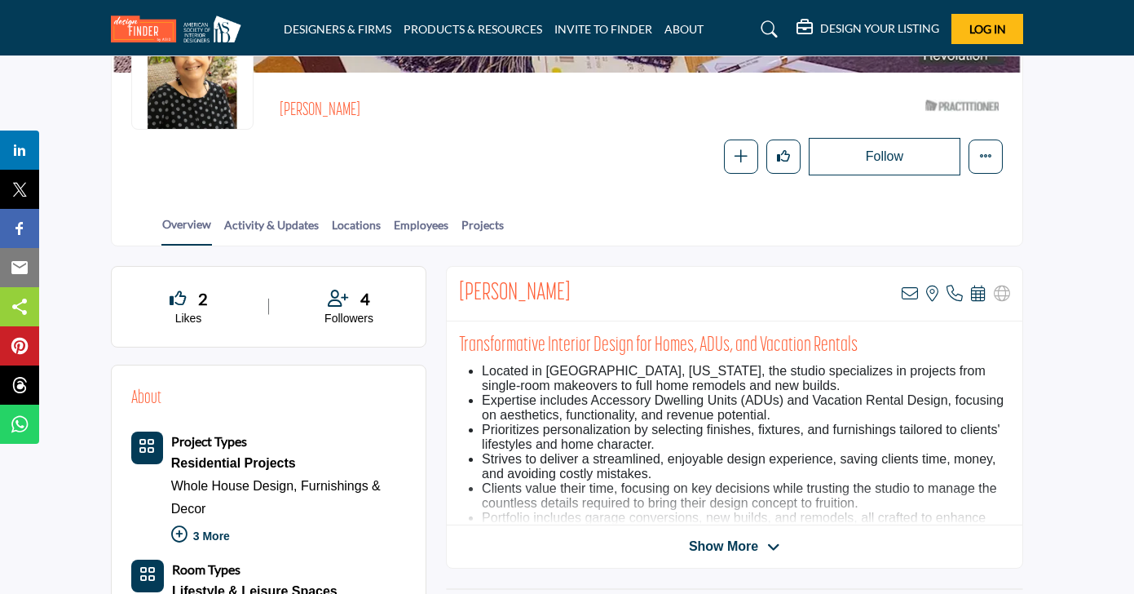
scroll to position [96, 0]
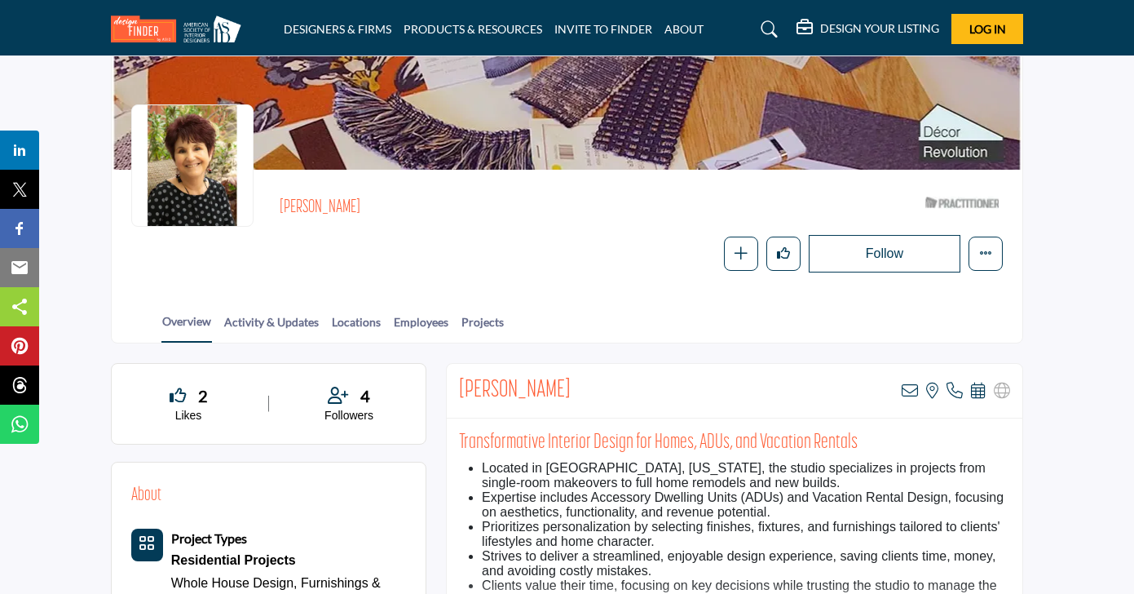
drag, startPoint x: 591, startPoint y: 386, endPoint x: 464, endPoint y: 371, distance: 128.0
click at [464, 371] on div "Karen Steinberg View email address of this listing View the location of this li…" at bounding box center [735, 391] width 576 height 55
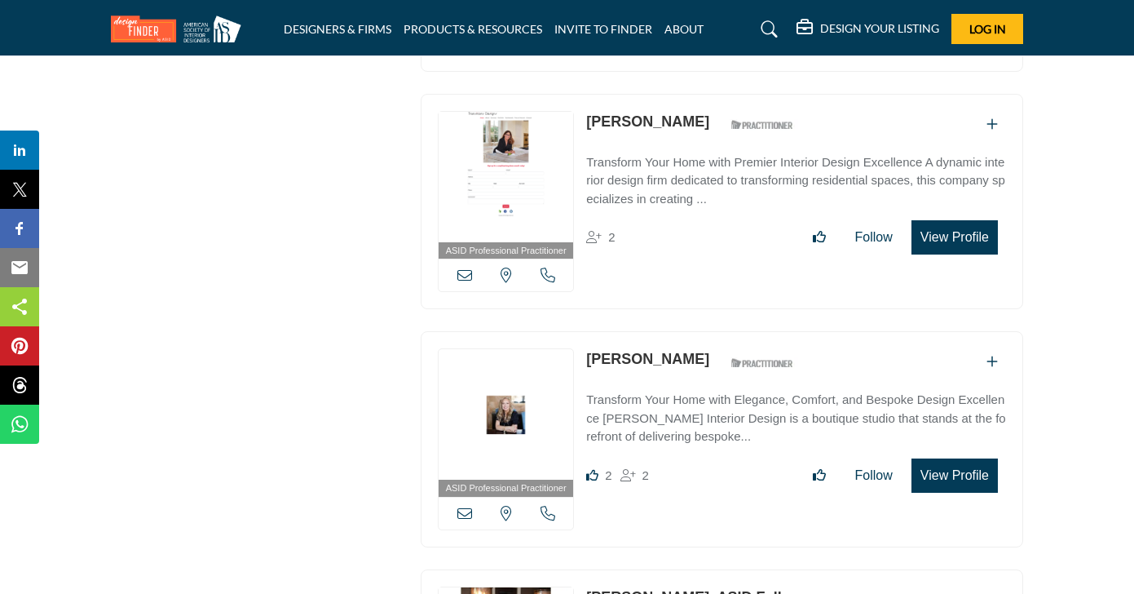
scroll to position [3700, 0]
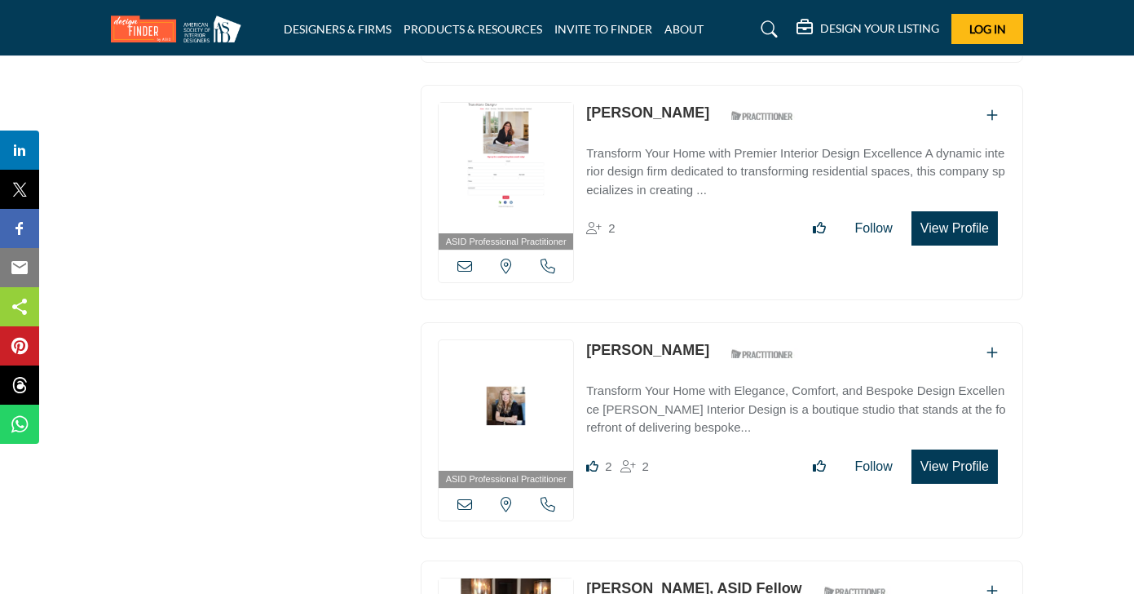
click at [660, 104] on link "[PERSON_NAME]" at bounding box center [647, 112] width 123 height 16
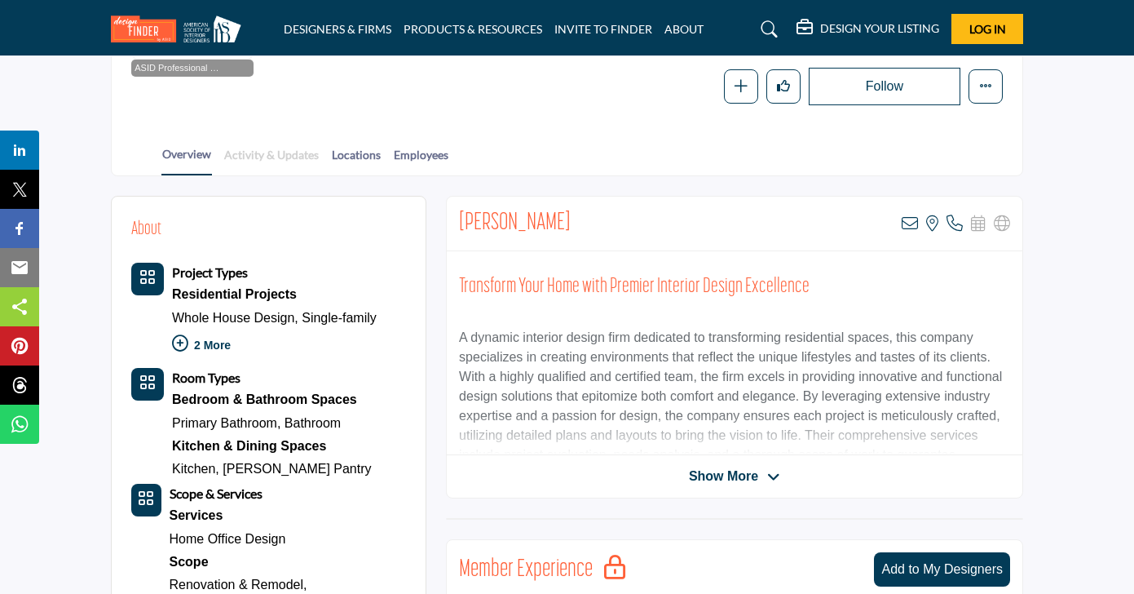
scroll to position [276, 0]
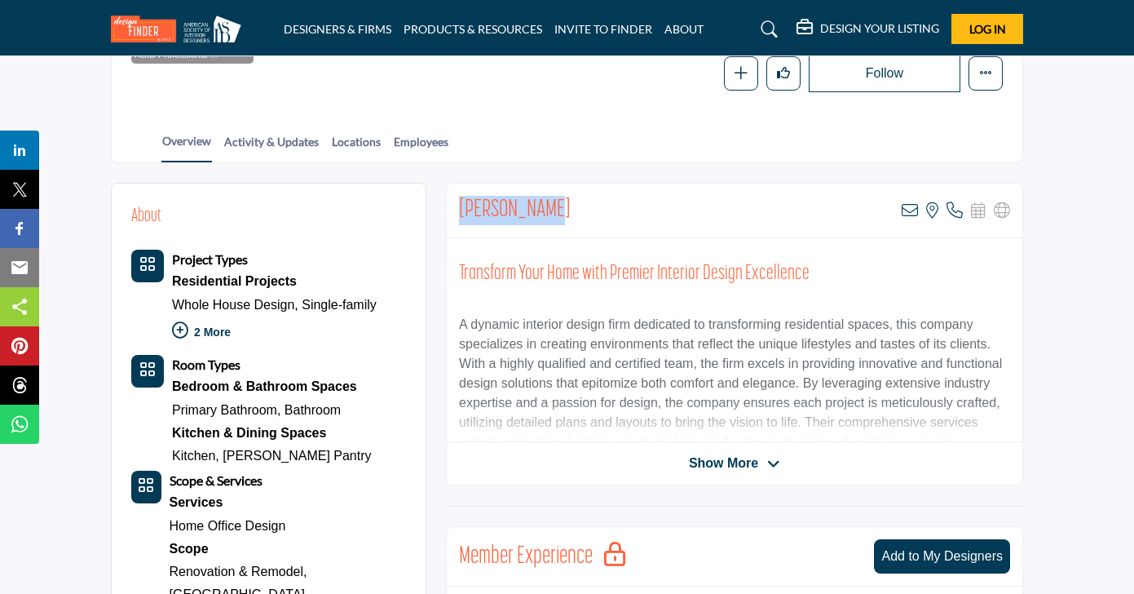
drag, startPoint x: 556, startPoint y: 216, endPoint x: 460, endPoint y: 201, distance: 97.4
click at [460, 201] on div "[PERSON_NAME] View email address of this listing View the location of this list…" at bounding box center [735, 210] width 576 height 55
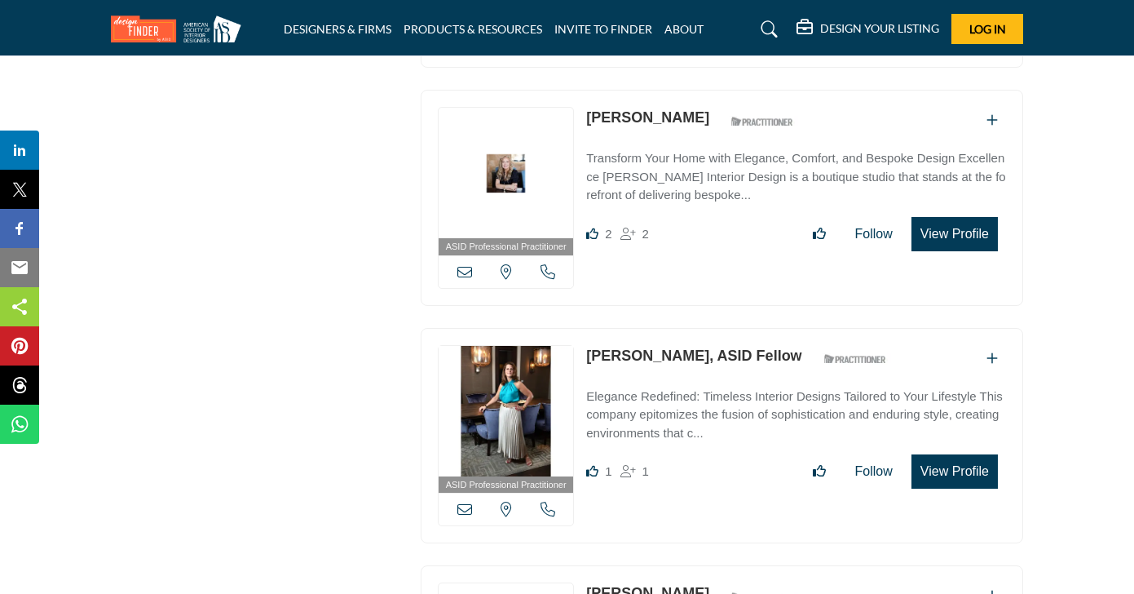
scroll to position [3951, 0]
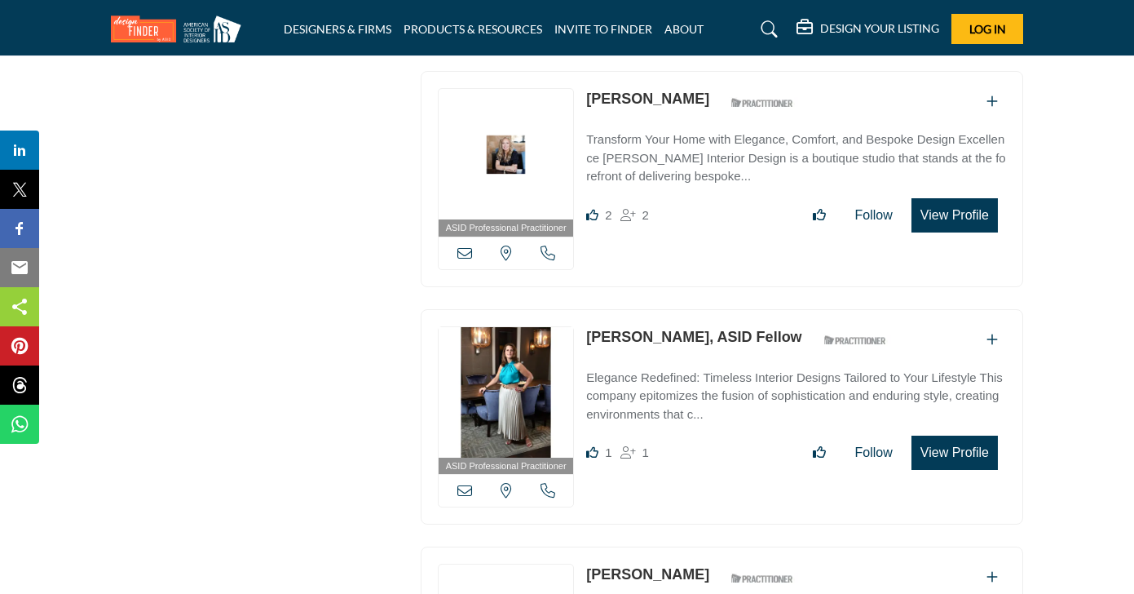
click at [664, 90] on link "[PERSON_NAME]" at bounding box center [647, 98] width 123 height 16
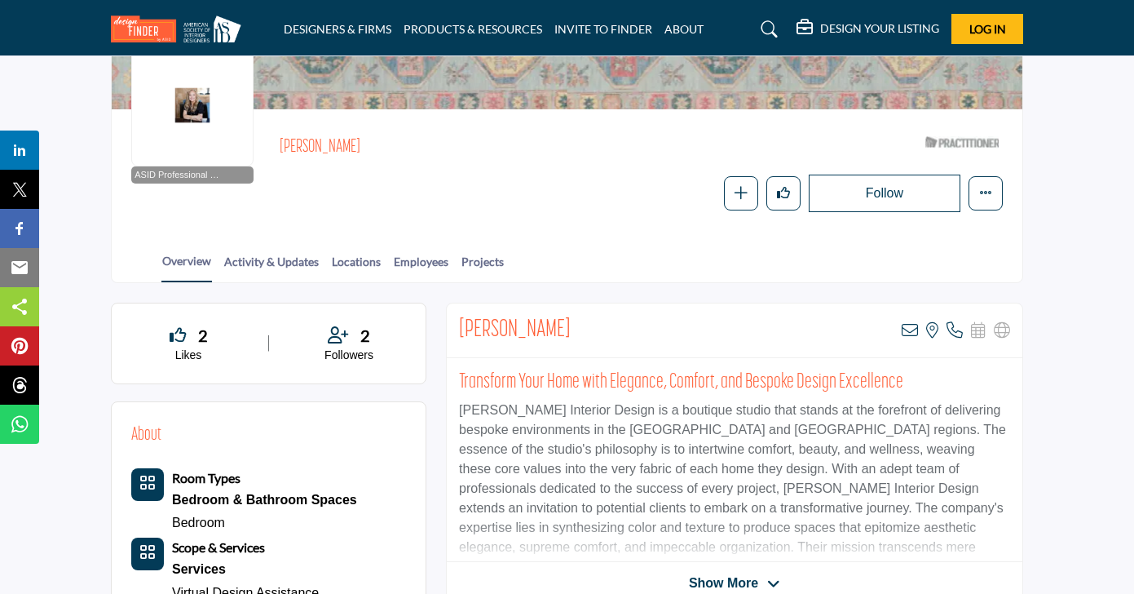
scroll to position [142, 0]
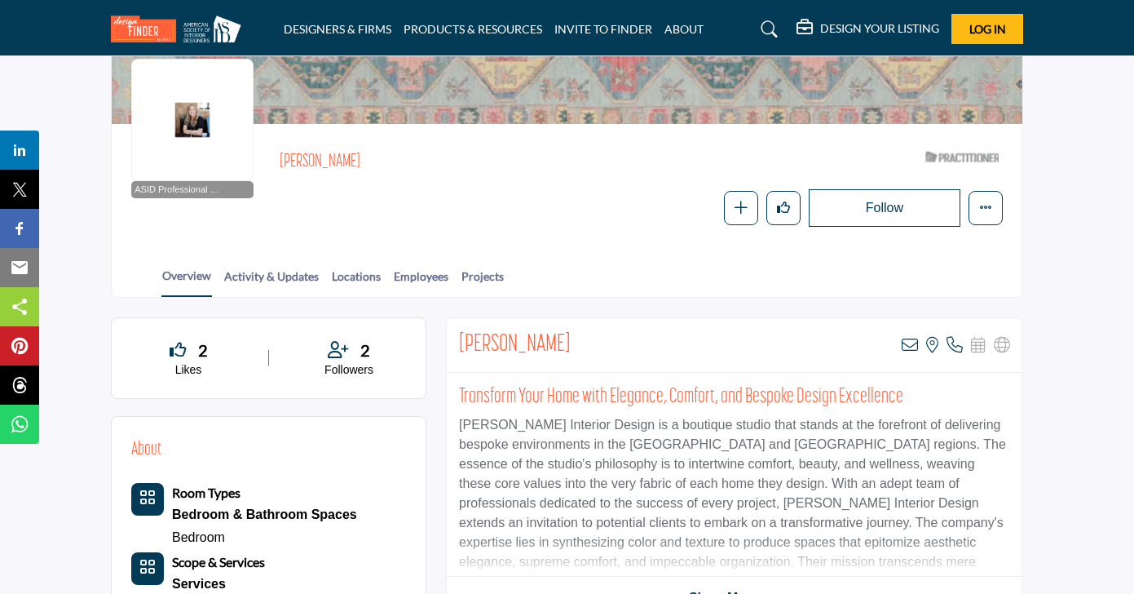
drag, startPoint x: 595, startPoint y: 345, endPoint x: 461, endPoint y: 329, distance: 135.5
click at [461, 329] on div "Adrienne Morgan View email address of this listing View the location of this li…" at bounding box center [735, 345] width 576 height 55
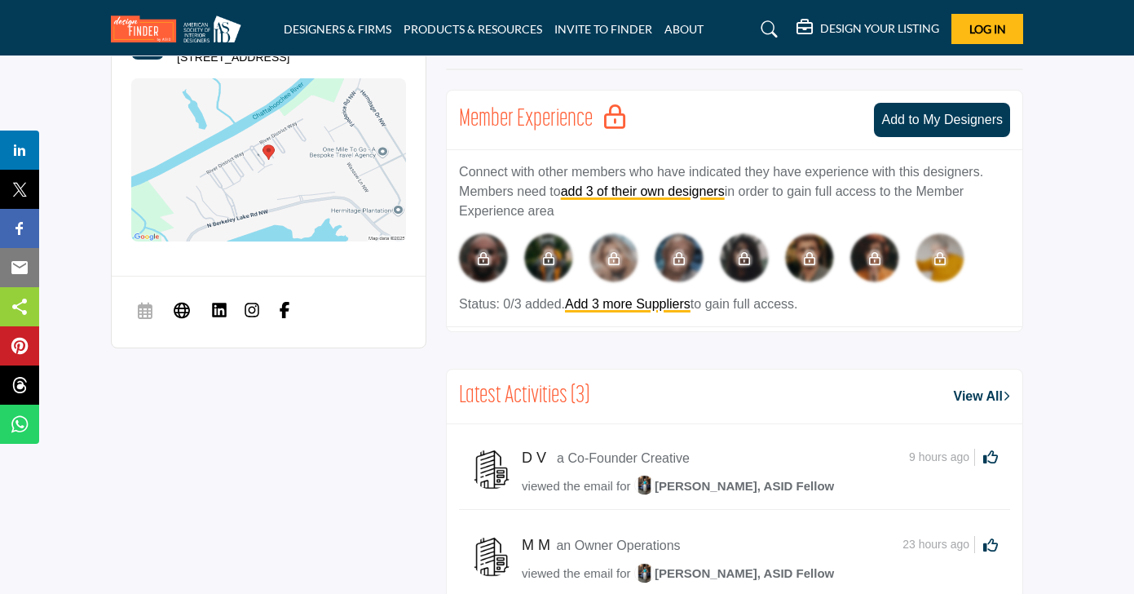
scroll to position [735, 0]
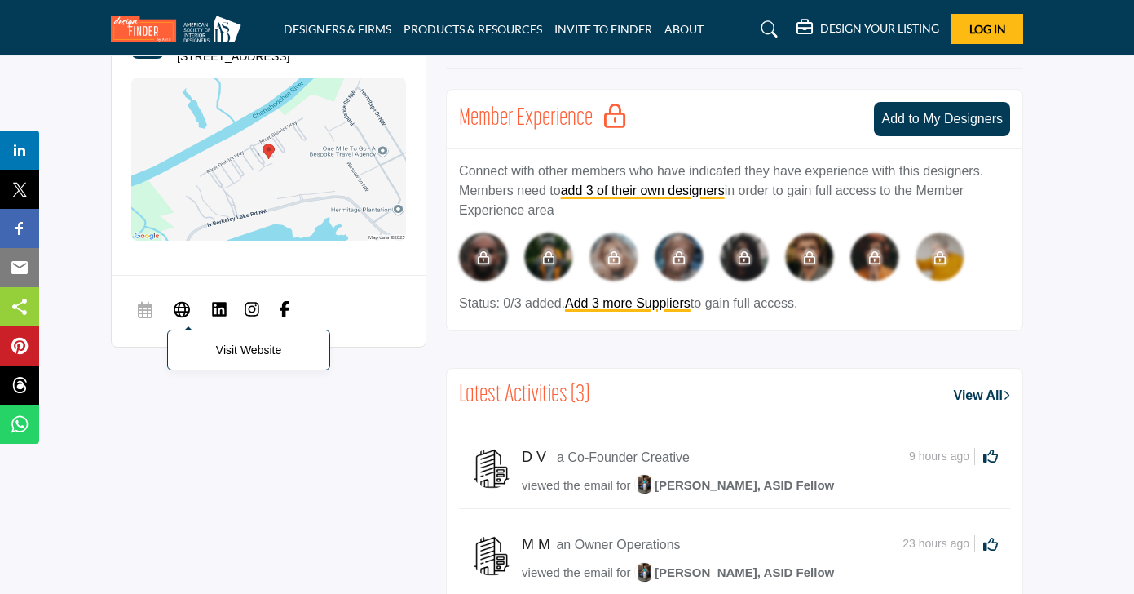
click at [184, 299] on icon at bounding box center [182, 309] width 16 height 20
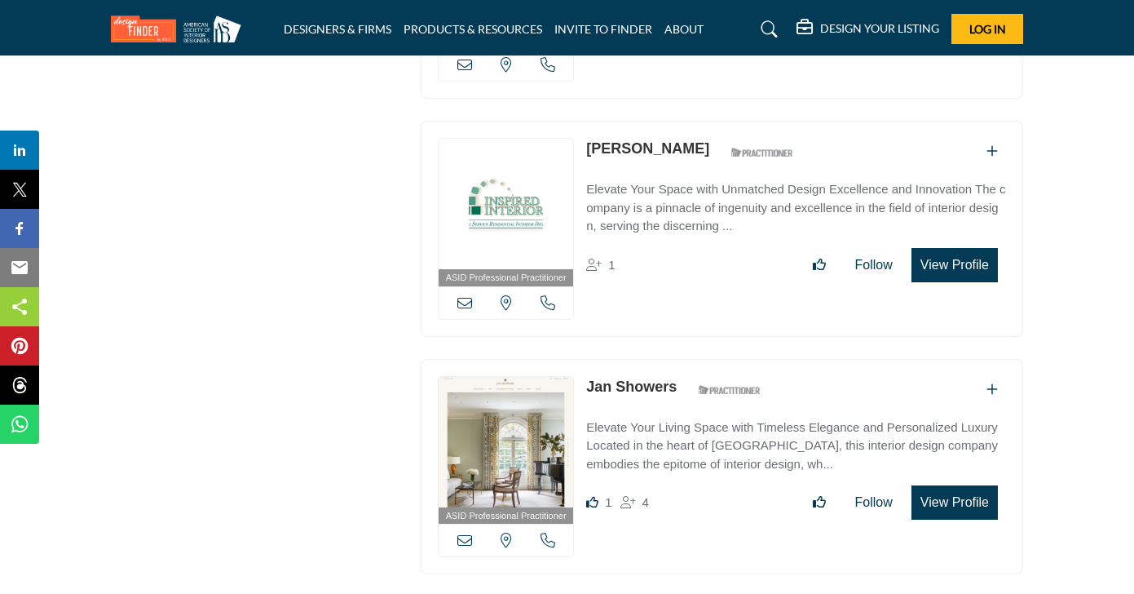
scroll to position [4386, 0]
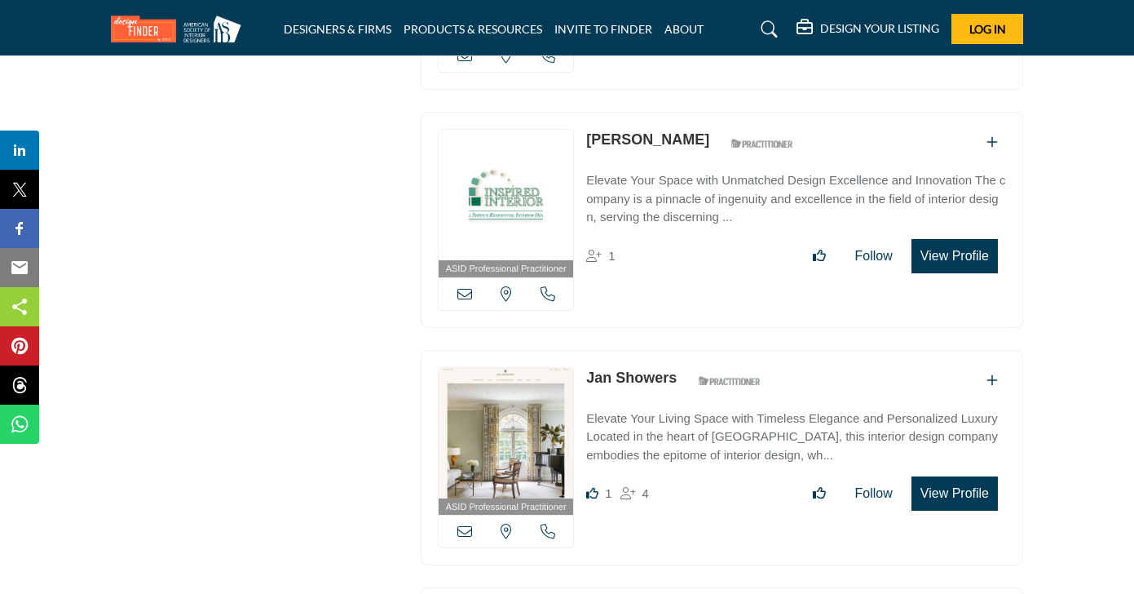
click at [669, 131] on link "[PERSON_NAME]" at bounding box center [647, 139] width 123 height 16
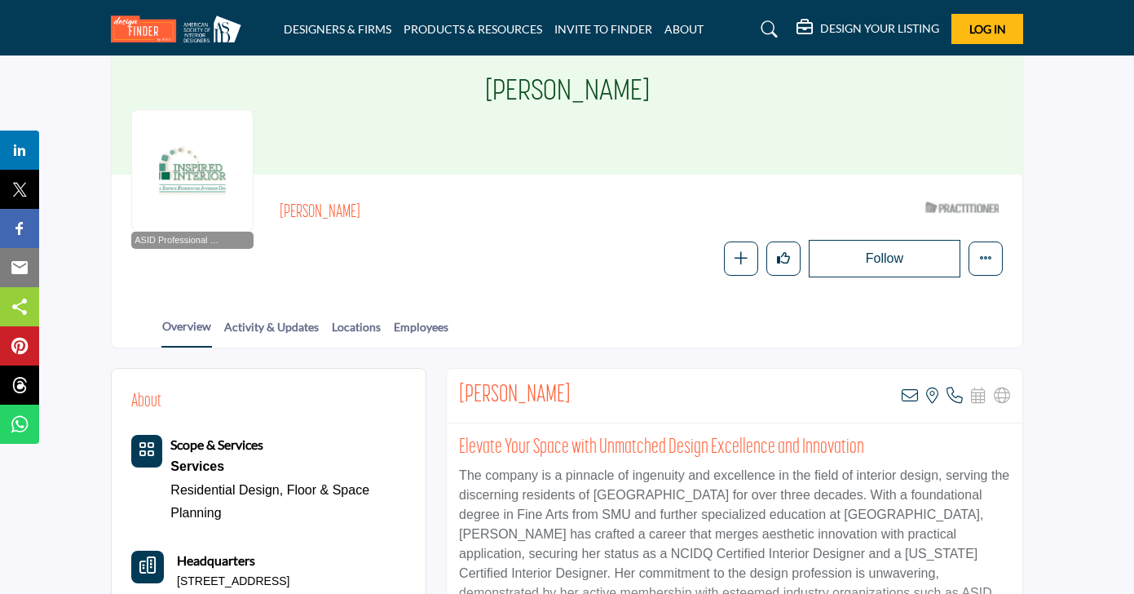
scroll to position [89, 0]
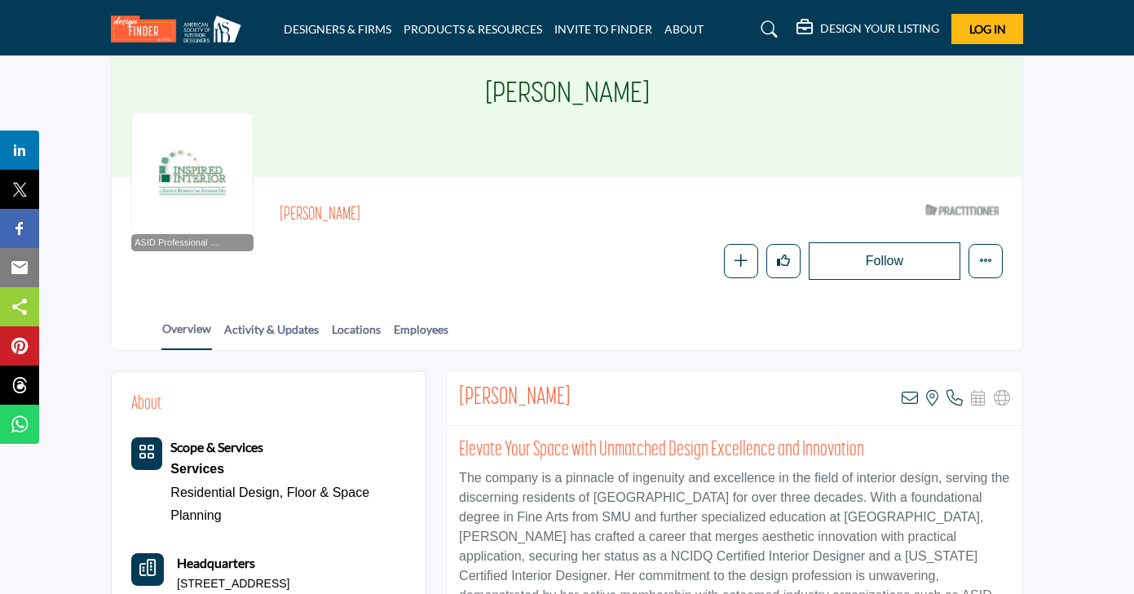
drag, startPoint x: 645, startPoint y: 86, endPoint x: 500, endPoint y: 77, distance: 145.4
click at [500, 77] on div "[PERSON_NAME]" at bounding box center [567, 95] width 911 height 163
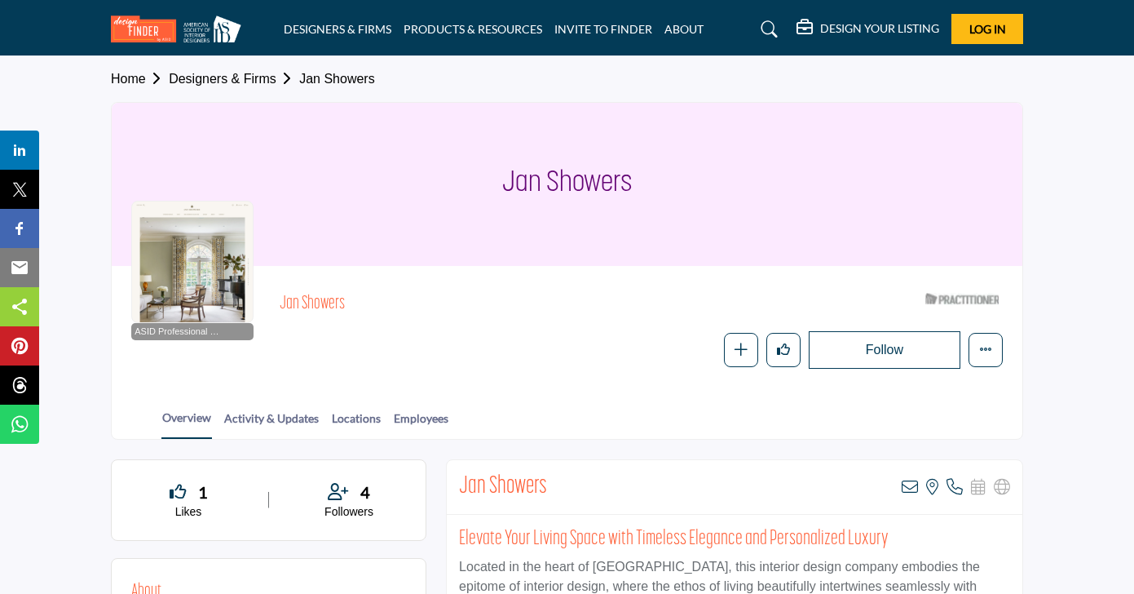
drag, startPoint x: 654, startPoint y: 195, endPoint x: 496, endPoint y: 182, distance: 158.7
click at [496, 182] on div "Jan Showers" at bounding box center [567, 184] width 911 height 163
